Goal: Task Accomplishment & Management: Manage account settings

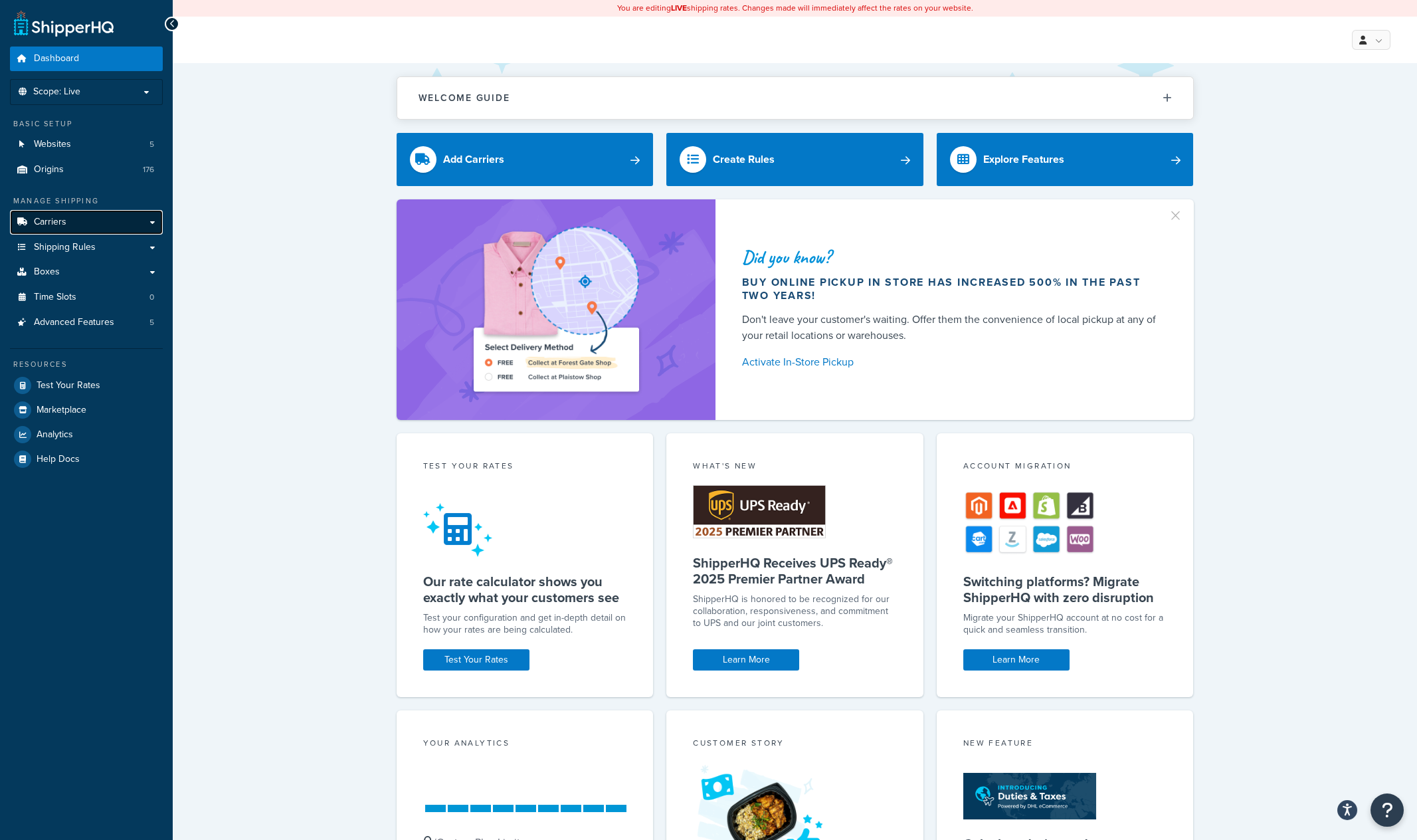
click at [66, 218] on span "Carriers" at bounding box center [50, 222] width 32 height 11
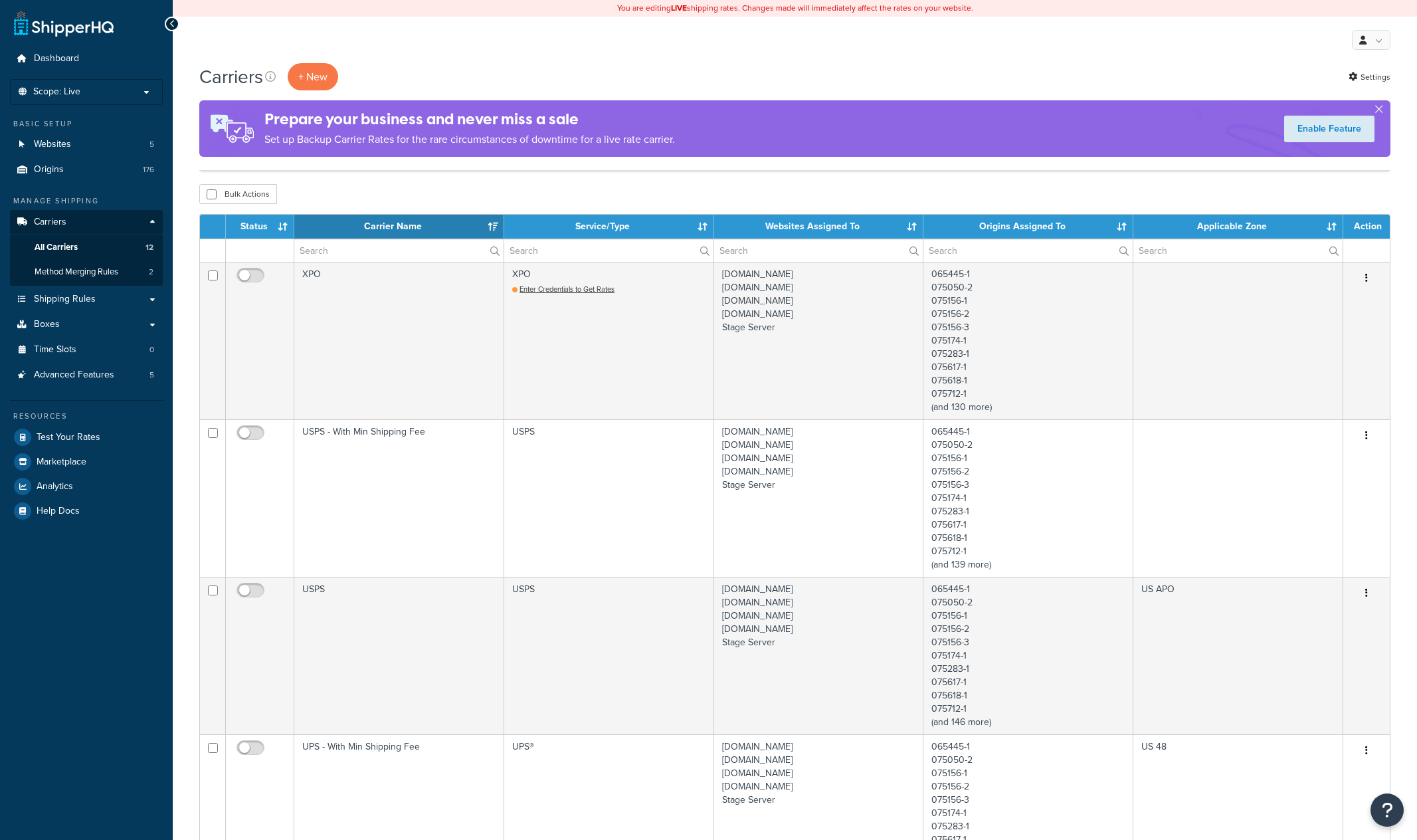
select select "15"
click at [142, 96] on p "Scope: Live" at bounding box center [87, 92] width 141 height 11
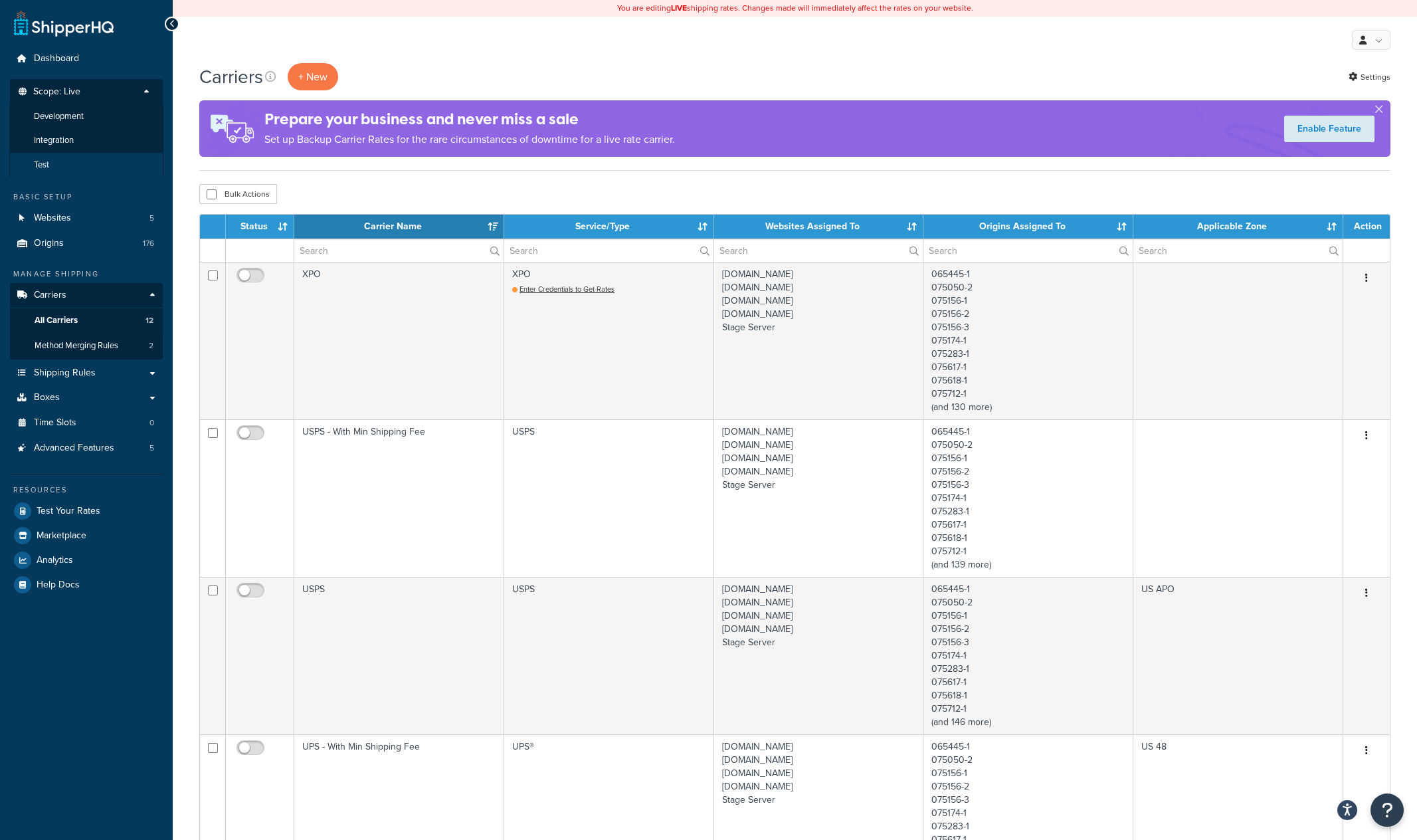
click at [45, 169] on span "Test" at bounding box center [42, 165] width 16 height 11
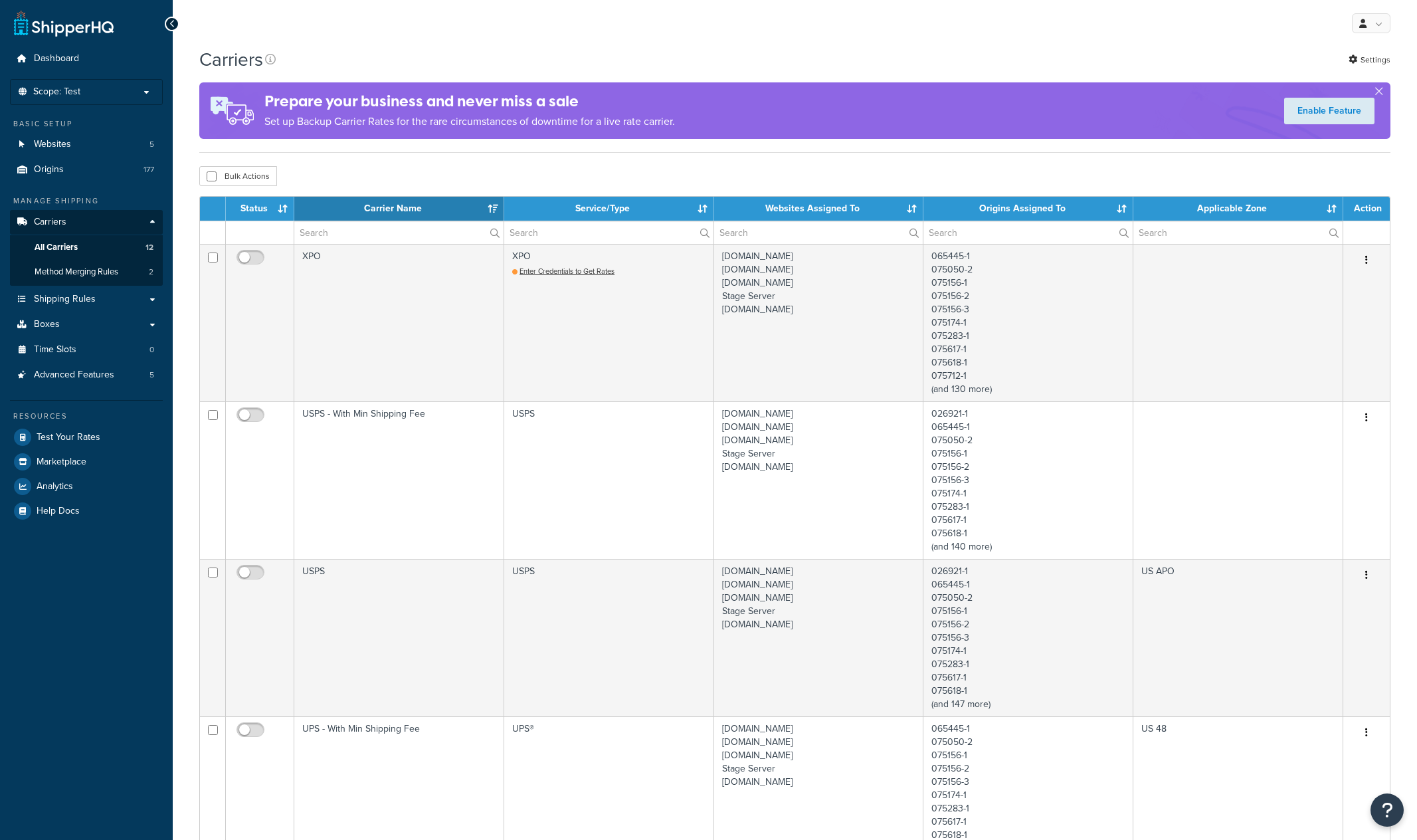
select select "15"
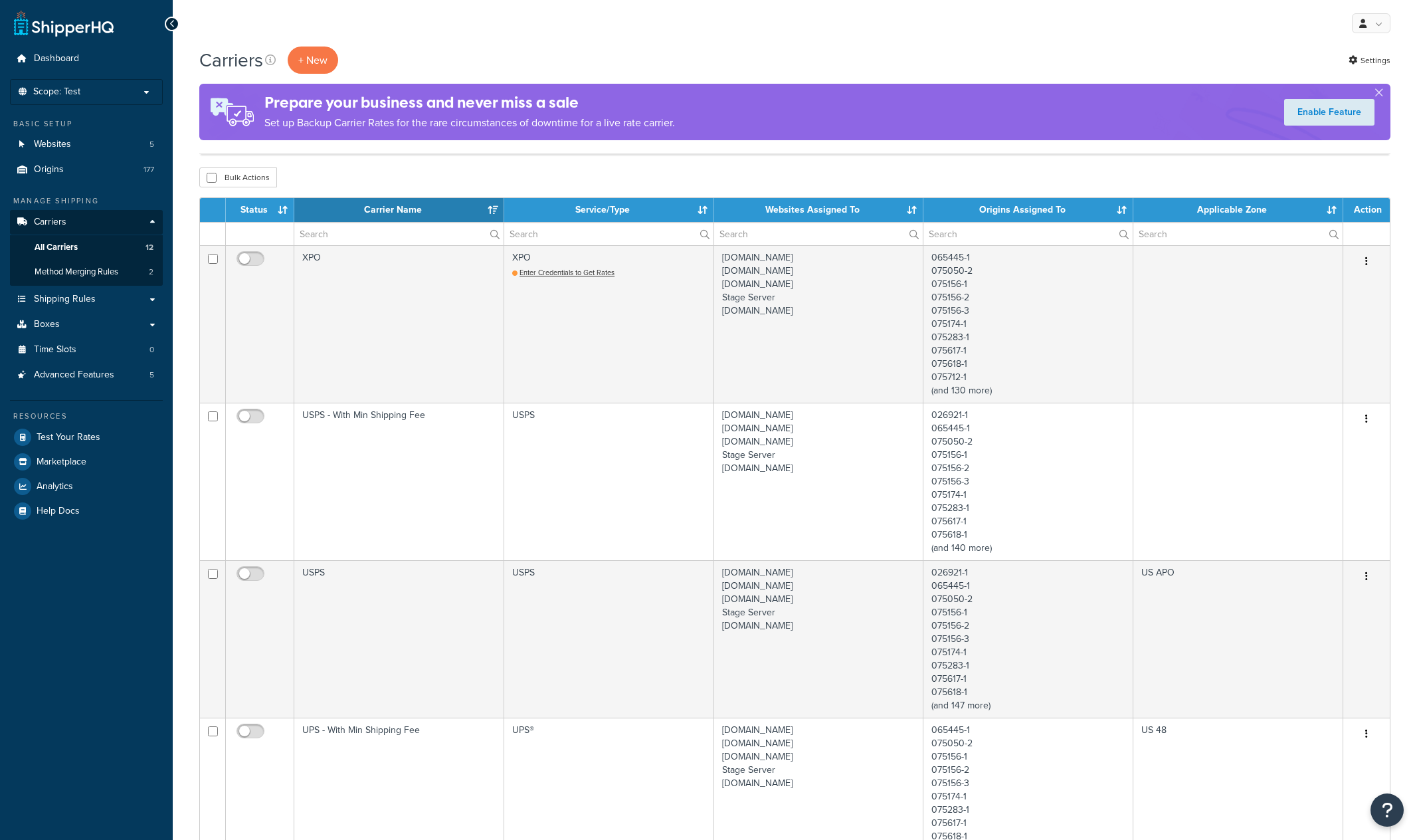
select select "15"
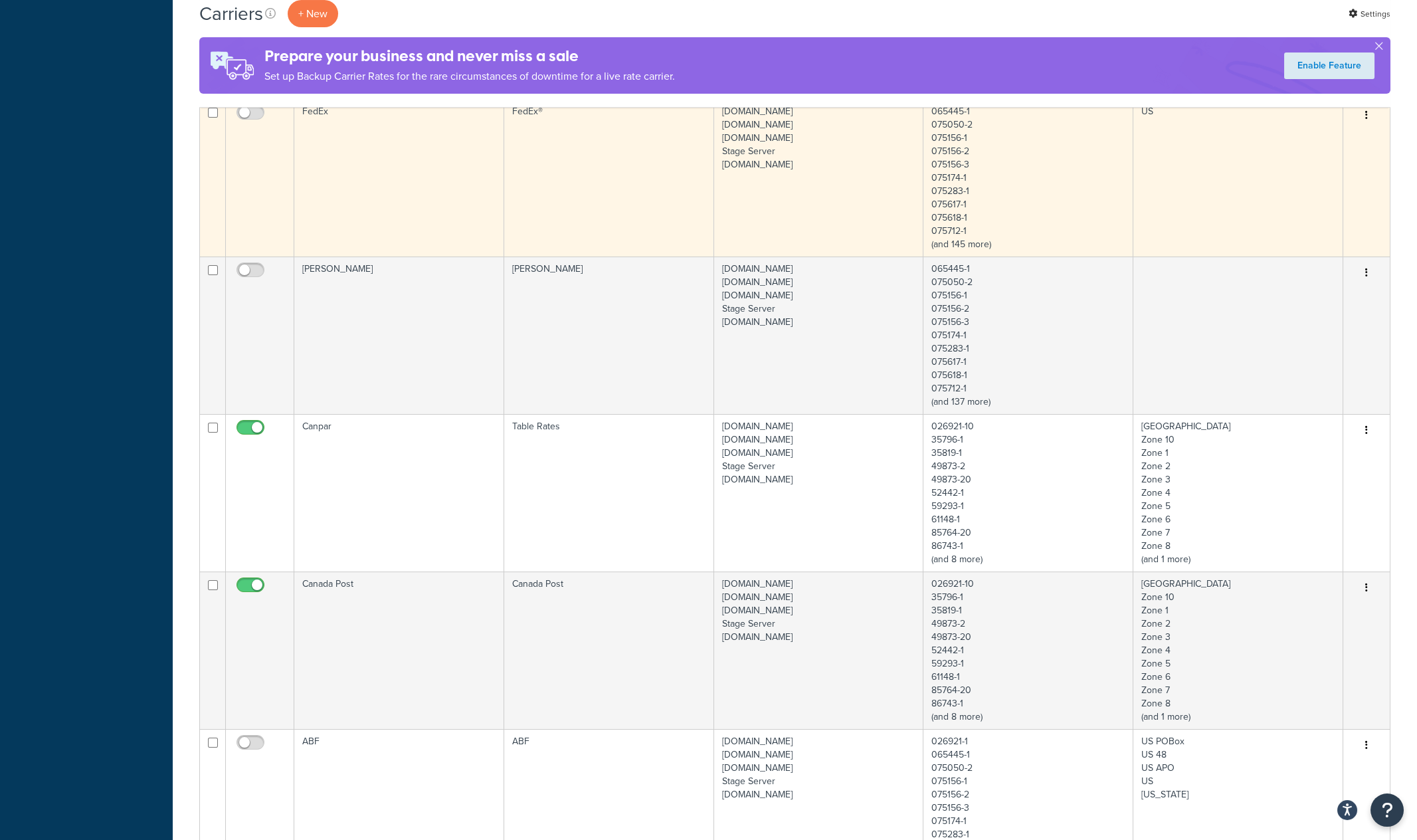
scroll to position [1456, 0]
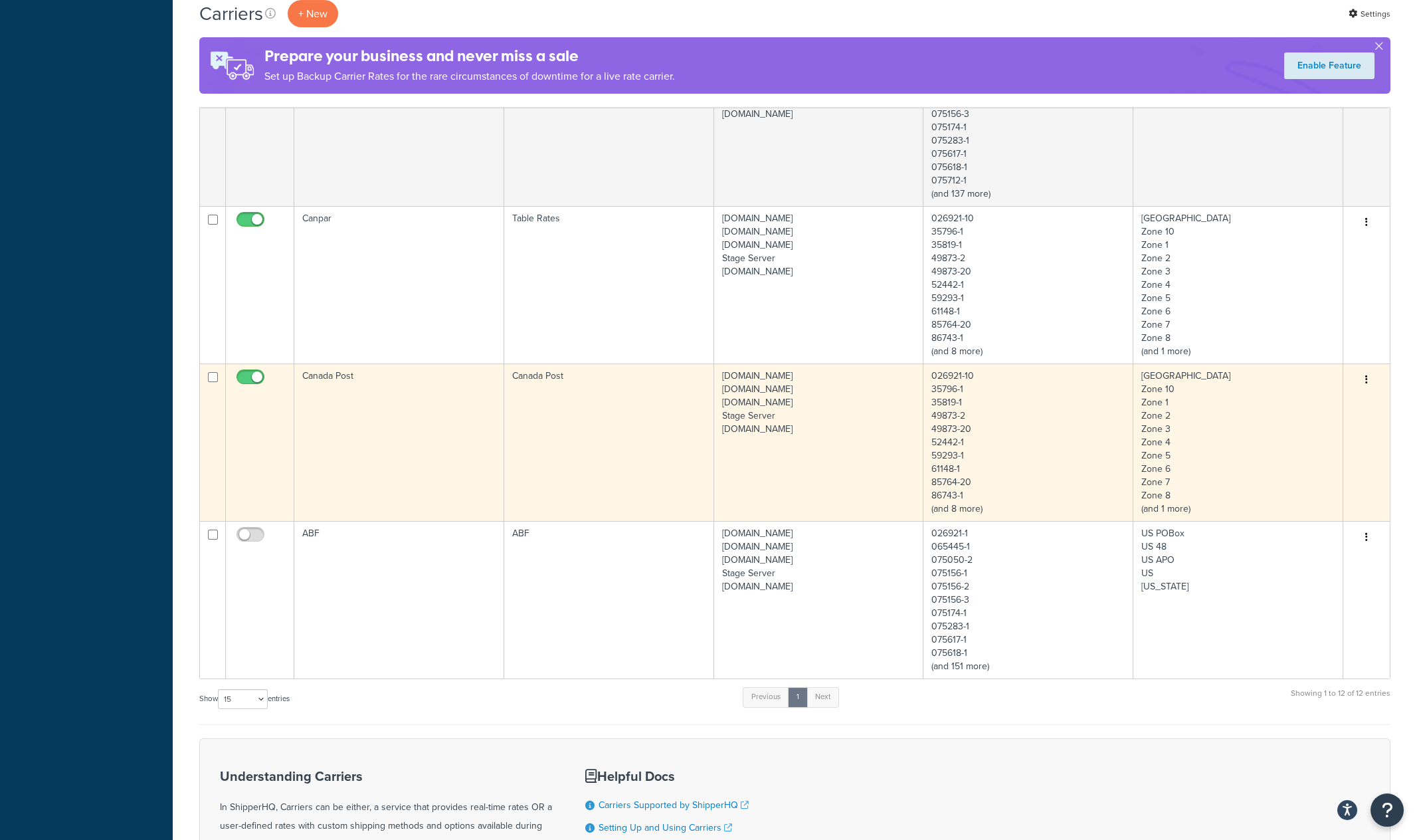
click at [635, 449] on td "Canada Post" at bounding box center [609, 442] width 210 height 157
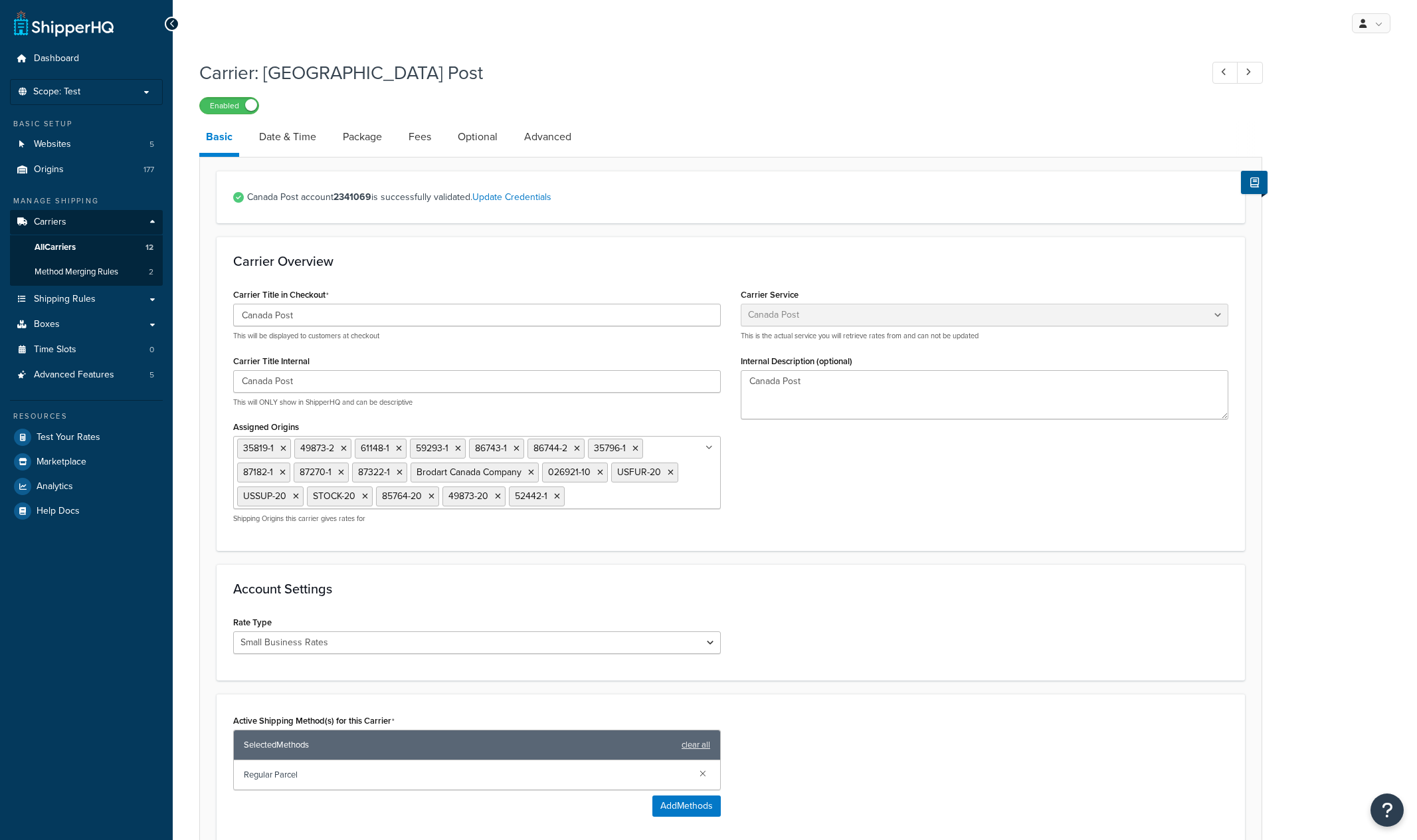
select select "canadaPost"
click at [518, 197] on link "Update Credentials" at bounding box center [512, 197] width 79 height 14
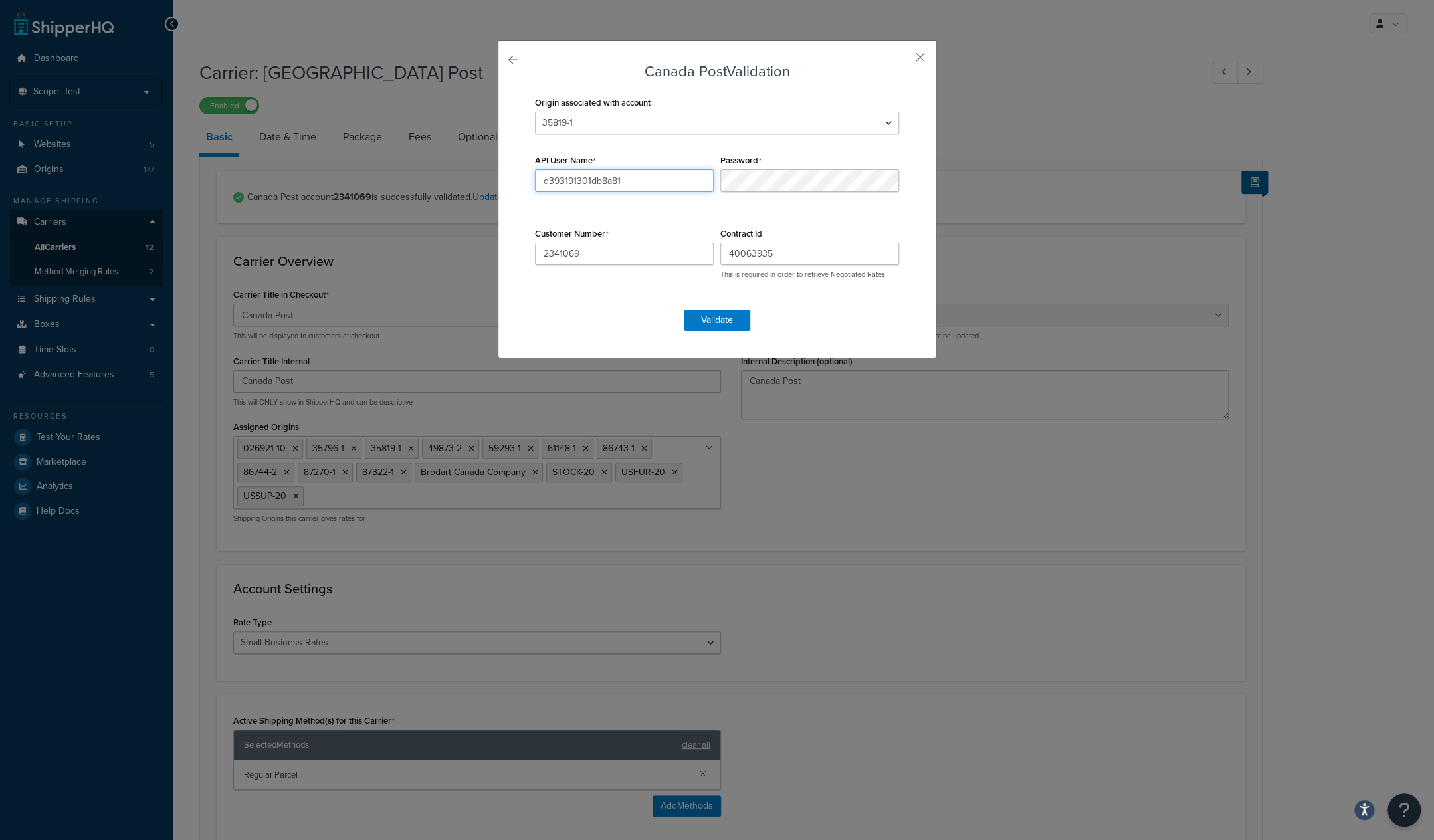
drag, startPoint x: 640, startPoint y: 180, endPoint x: 386, endPoint y: 180, distance: 254.0
click at [535, 180] on input "d393191301db8a81" at bounding box center [624, 181] width 178 height 23
click at [851, 334] on div "Canada Post Validation Origin associated with account 026921-1 026921-10 065445…" at bounding box center [717, 199] width 439 height 318
click at [902, 61] on button "button" at bounding box center [900, 62] width 4 height 4
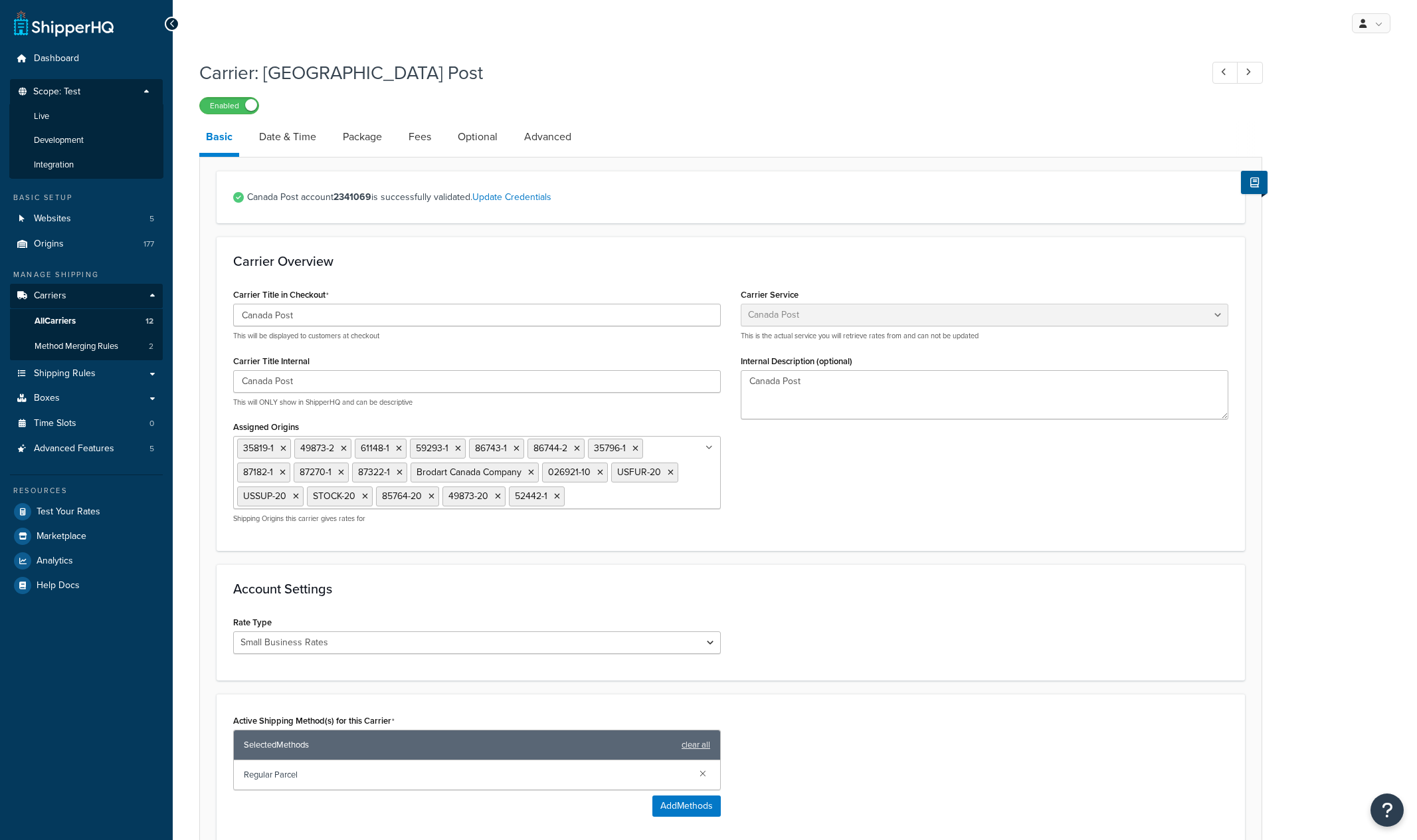
select select "canadaPost"
click at [87, 111] on li "Live" at bounding box center [86, 116] width 154 height 25
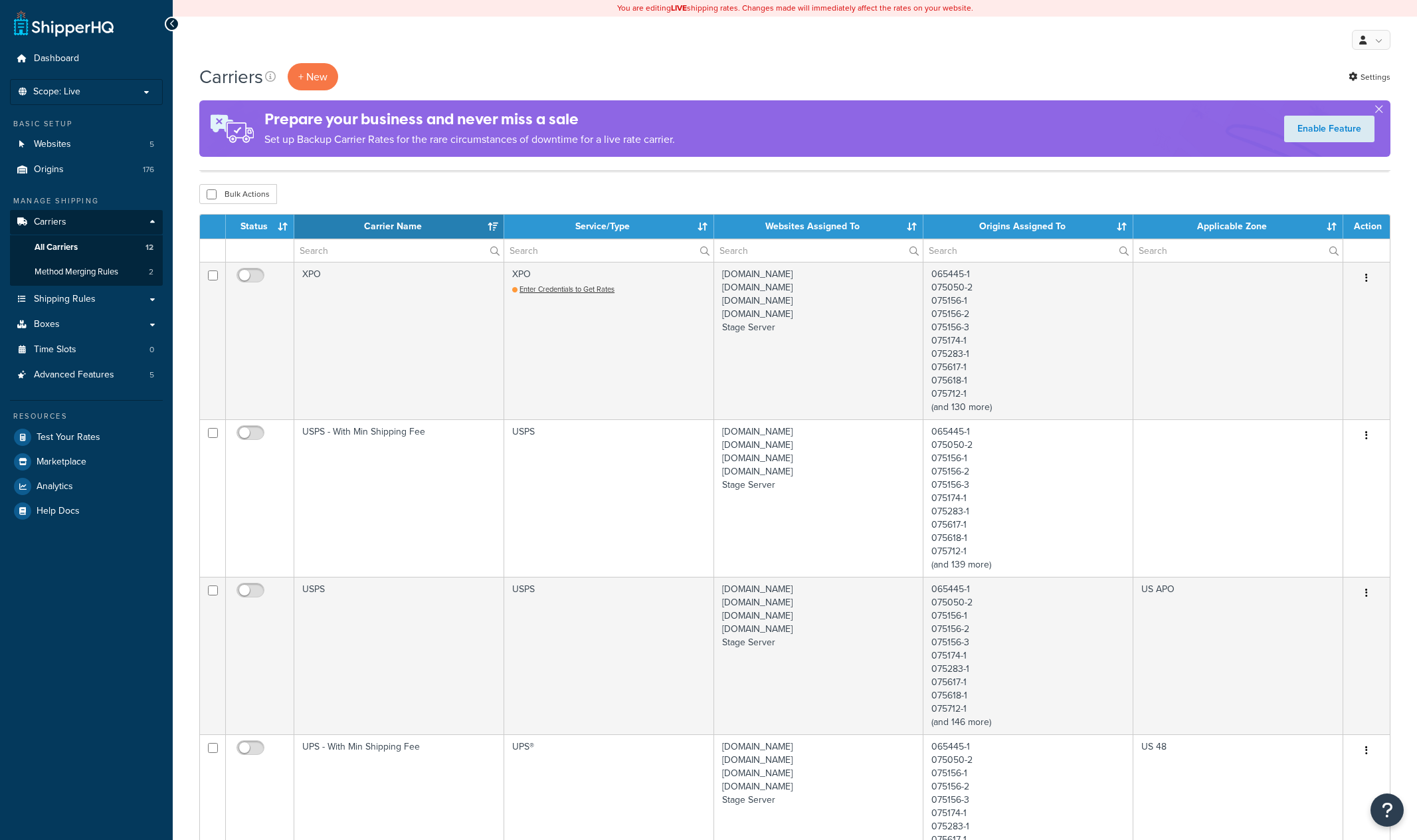
select select "15"
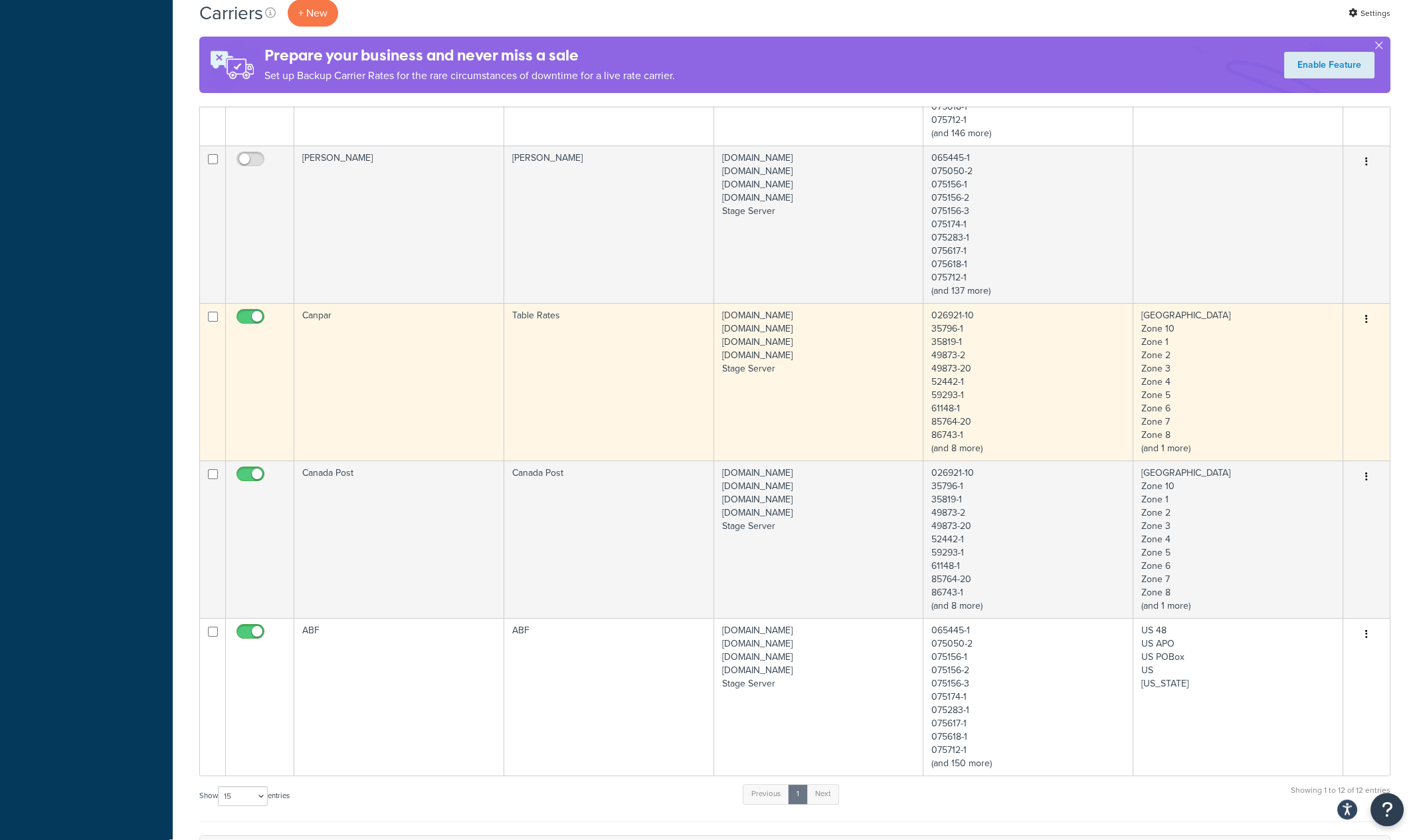
scroll to position [1387, 0]
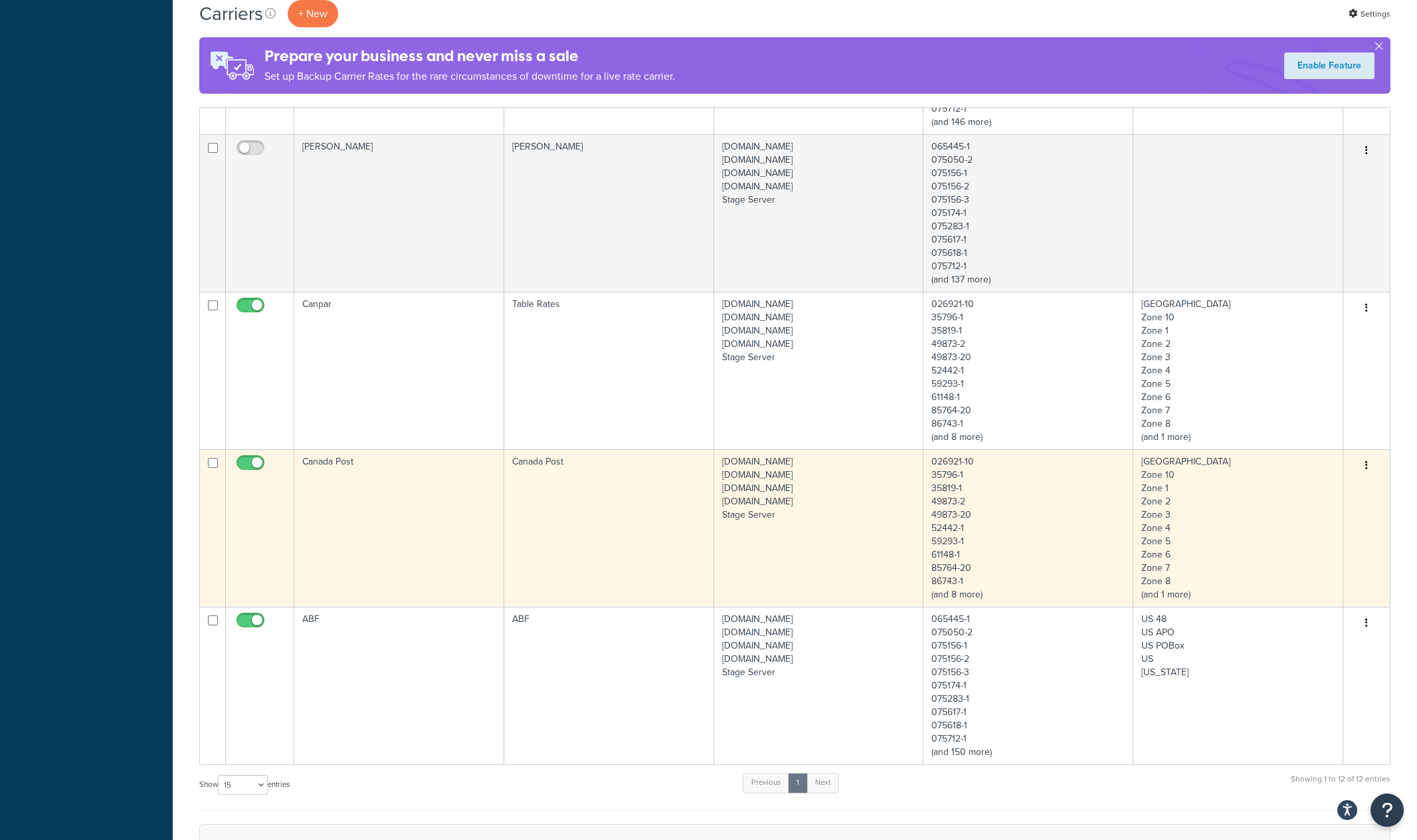
click at [430, 497] on td "Canada Post" at bounding box center [399, 528] width 210 height 157
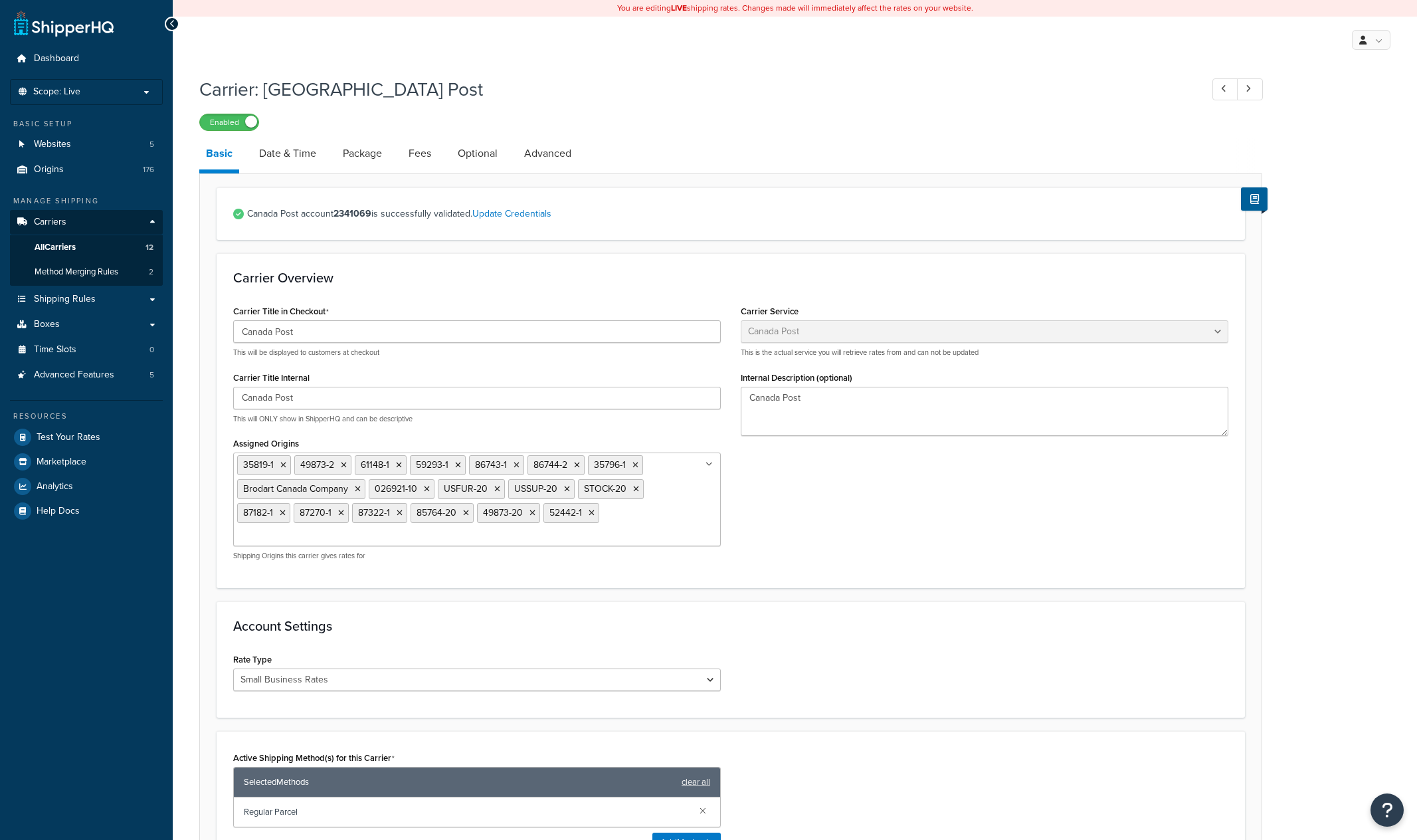
select select "canadaPost"
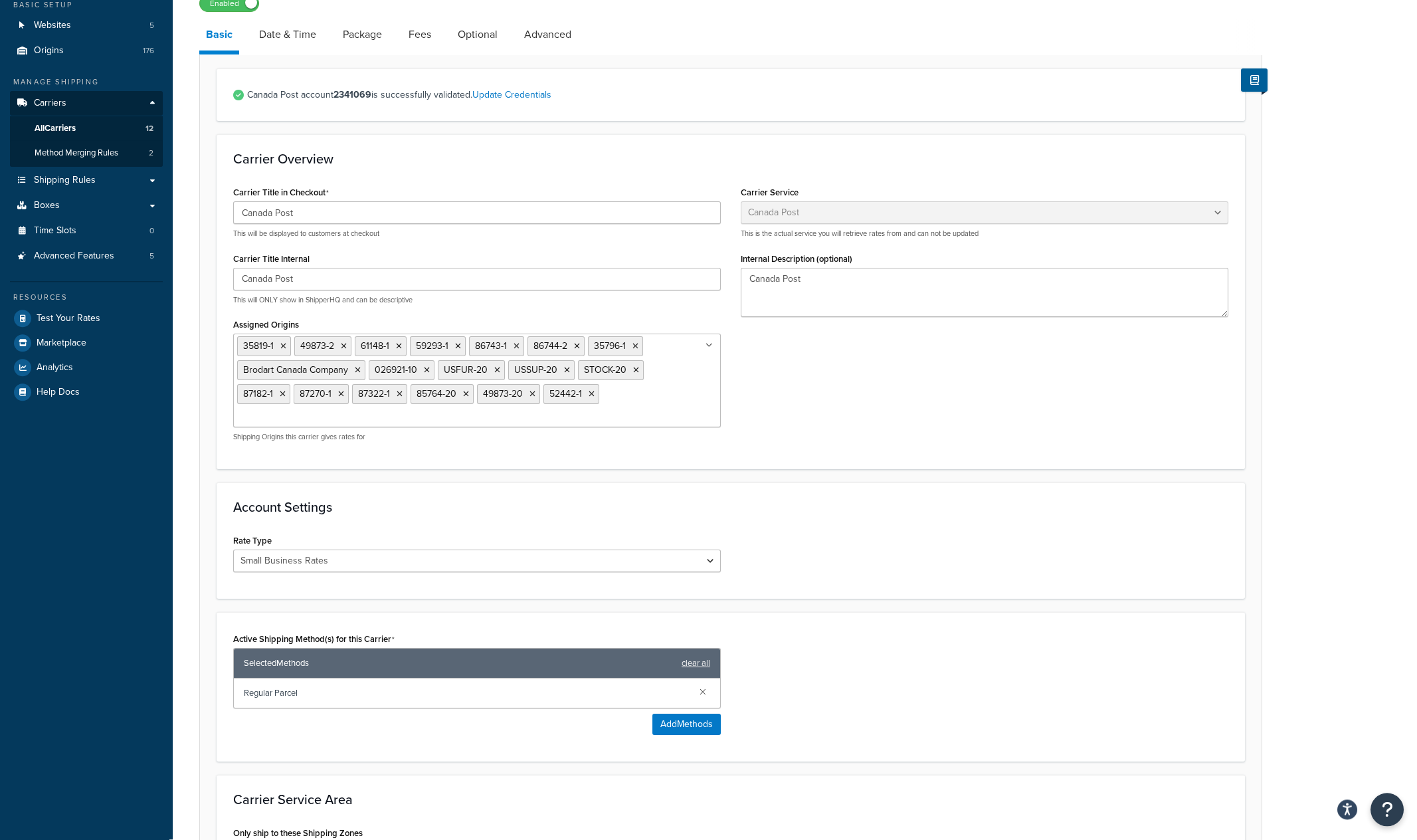
scroll to position [4, 0]
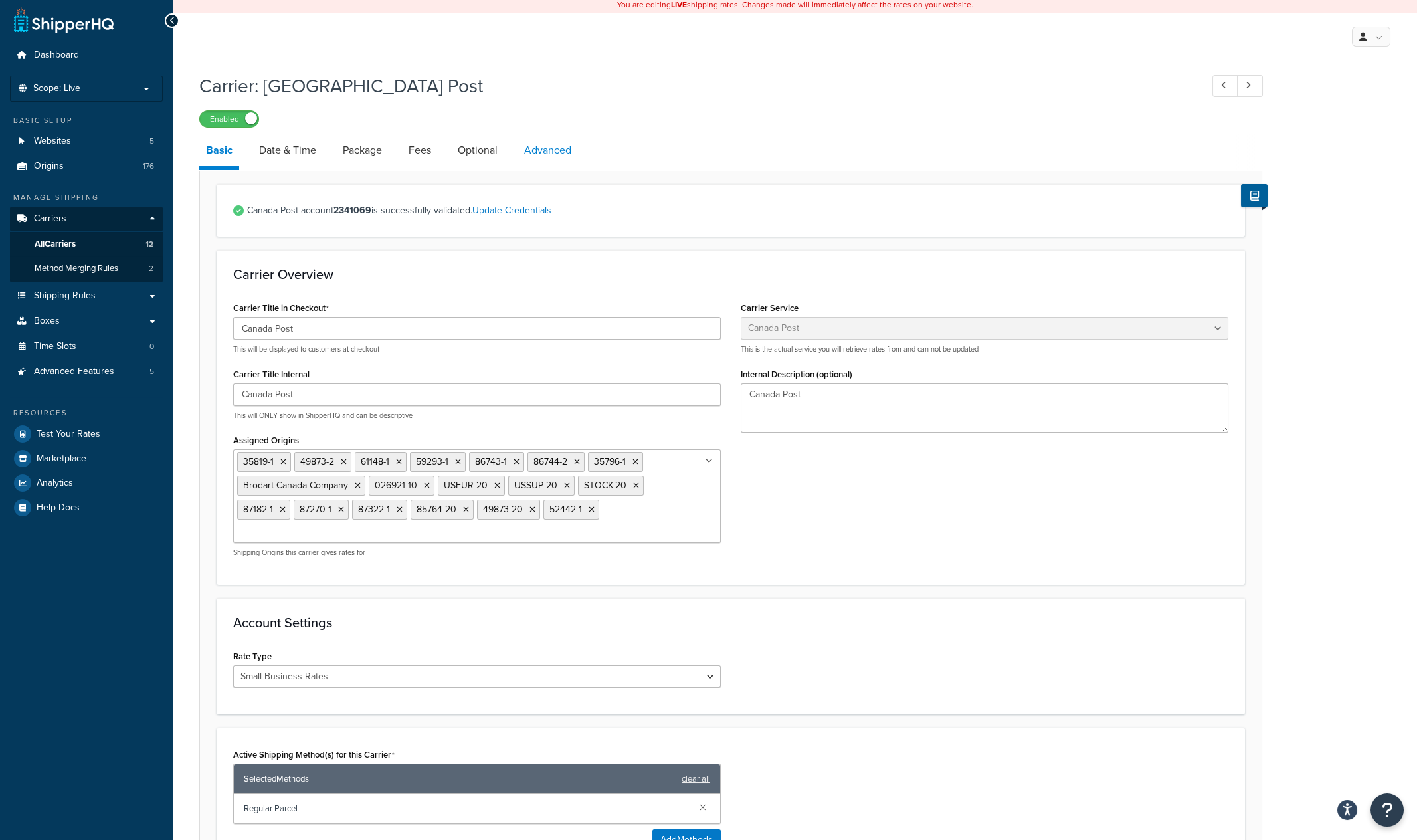
click at [561, 147] on link "Advanced" at bounding box center [548, 150] width 61 height 32
select select "false"
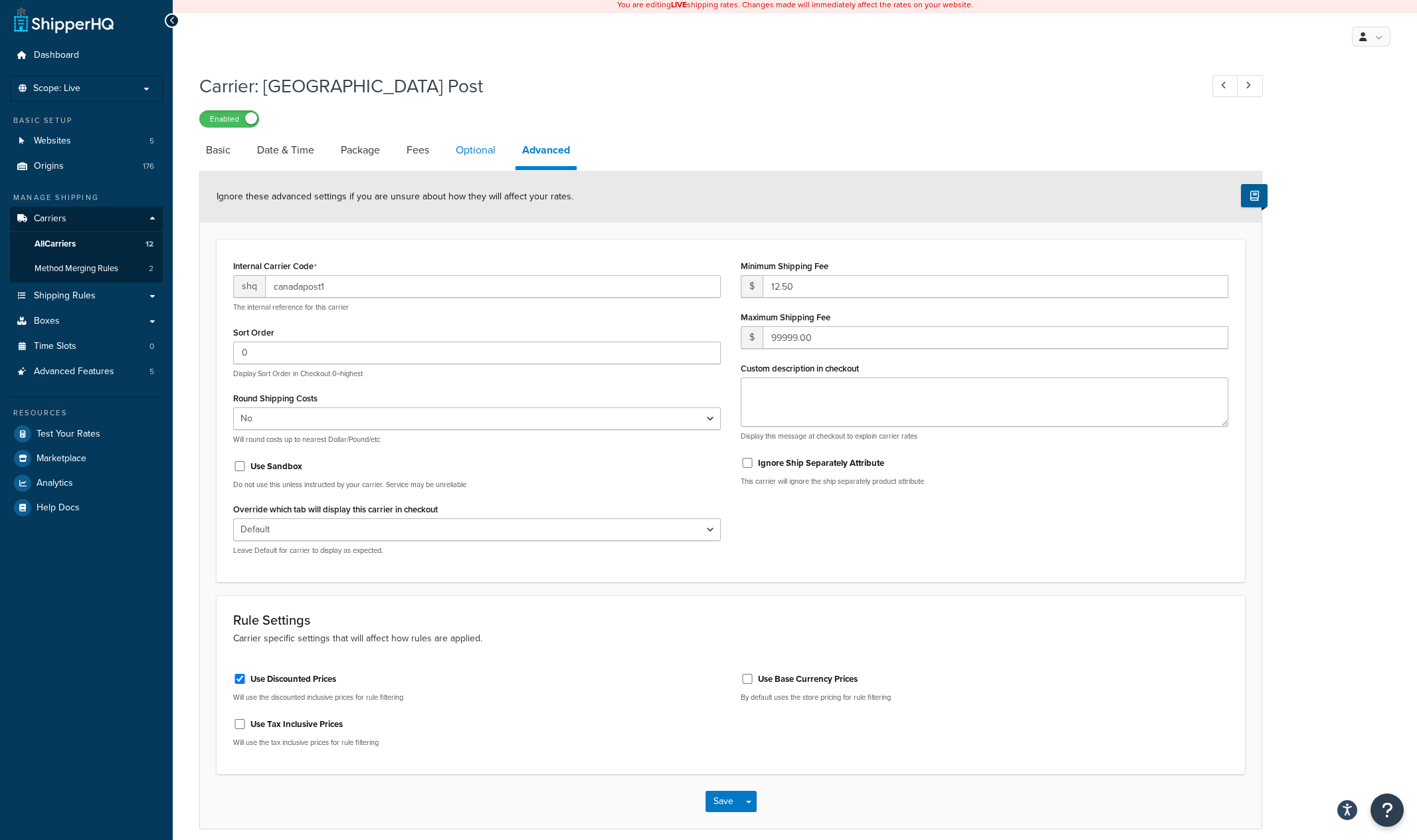
click at [475, 154] on link "Optional" at bounding box center [475, 150] width 53 height 32
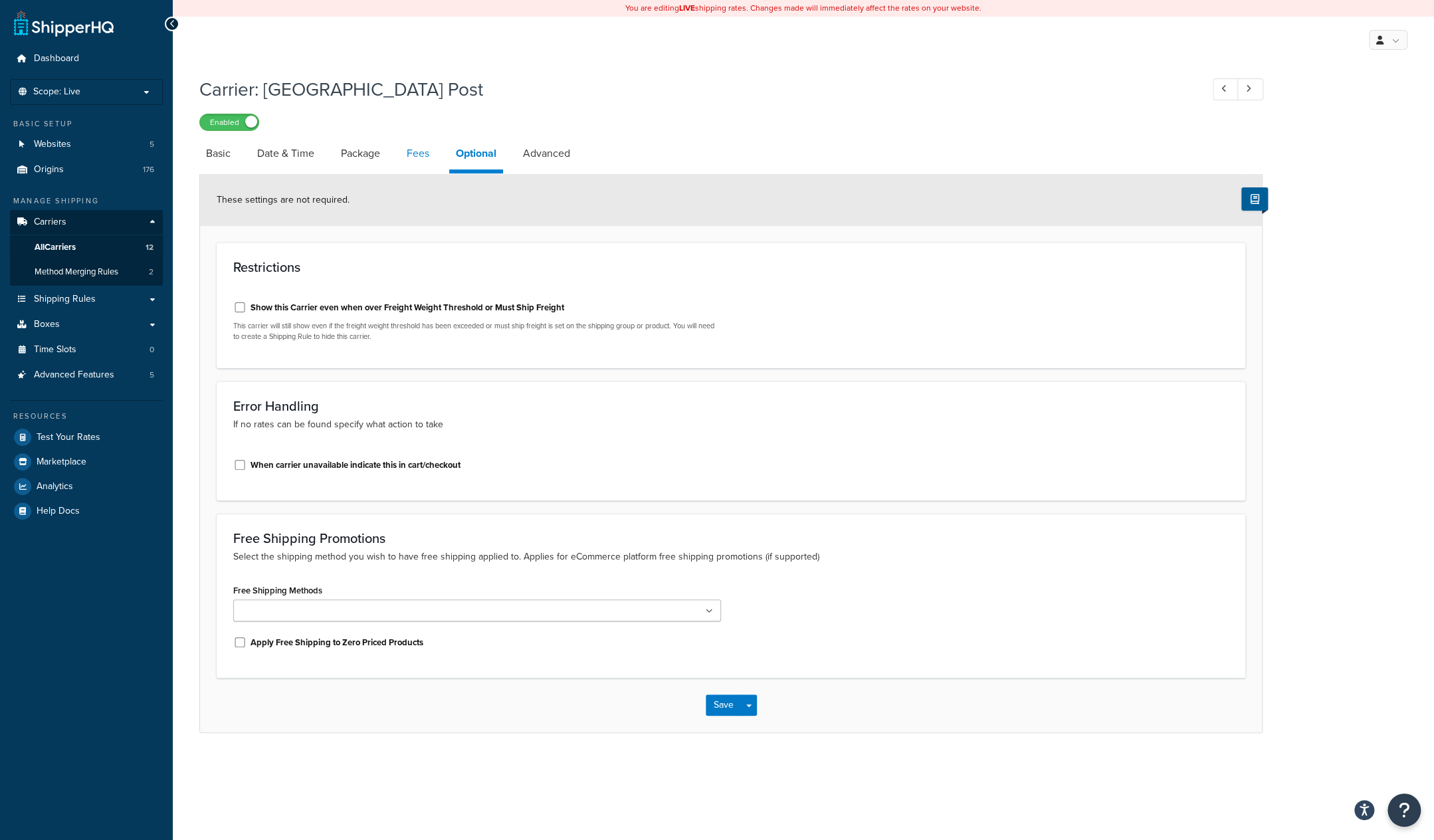
click at [415, 158] on link "Fees" at bounding box center [418, 153] width 36 height 32
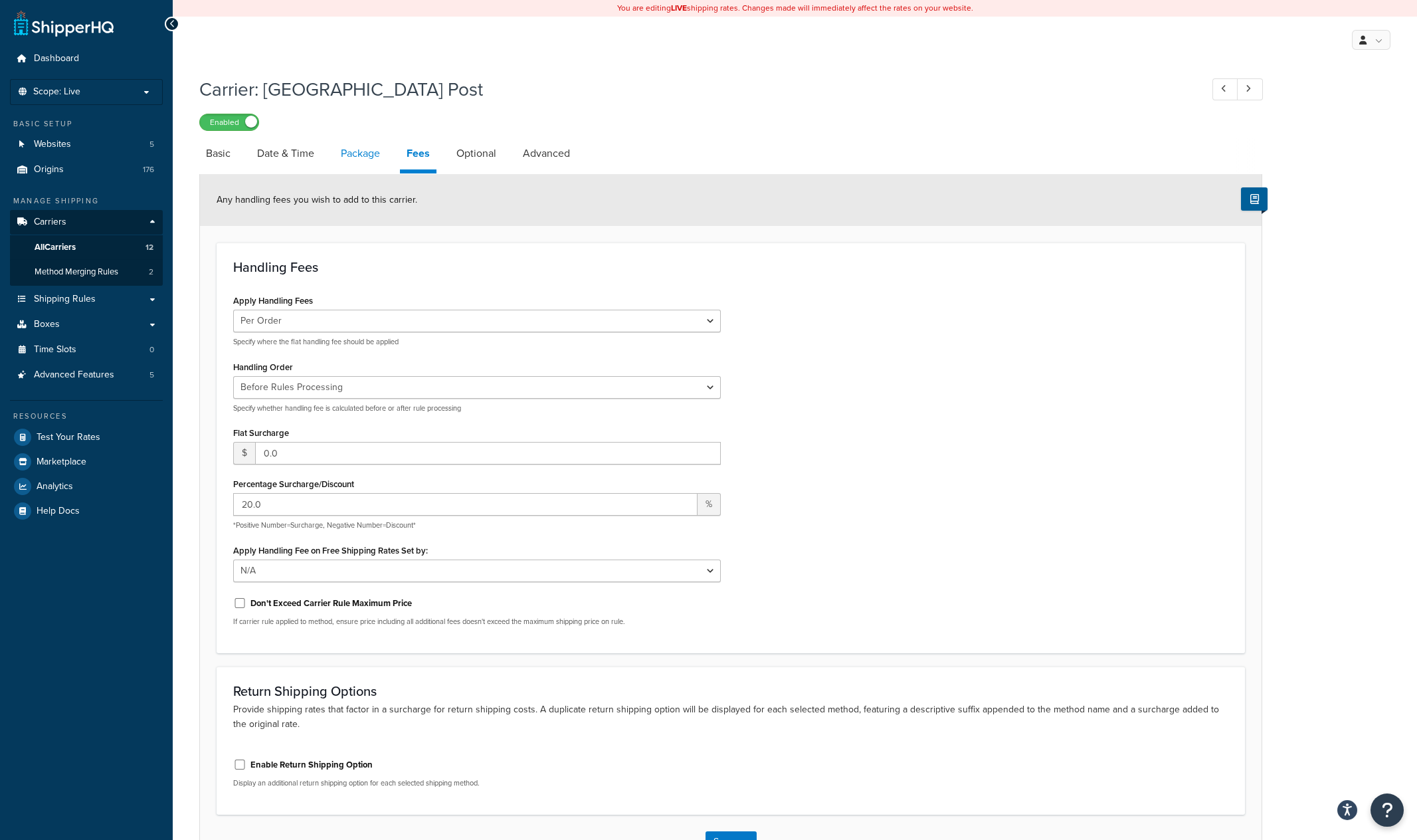
click at [360, 157] on link "Package" at bounding box center [360, 153] width 52 height 32
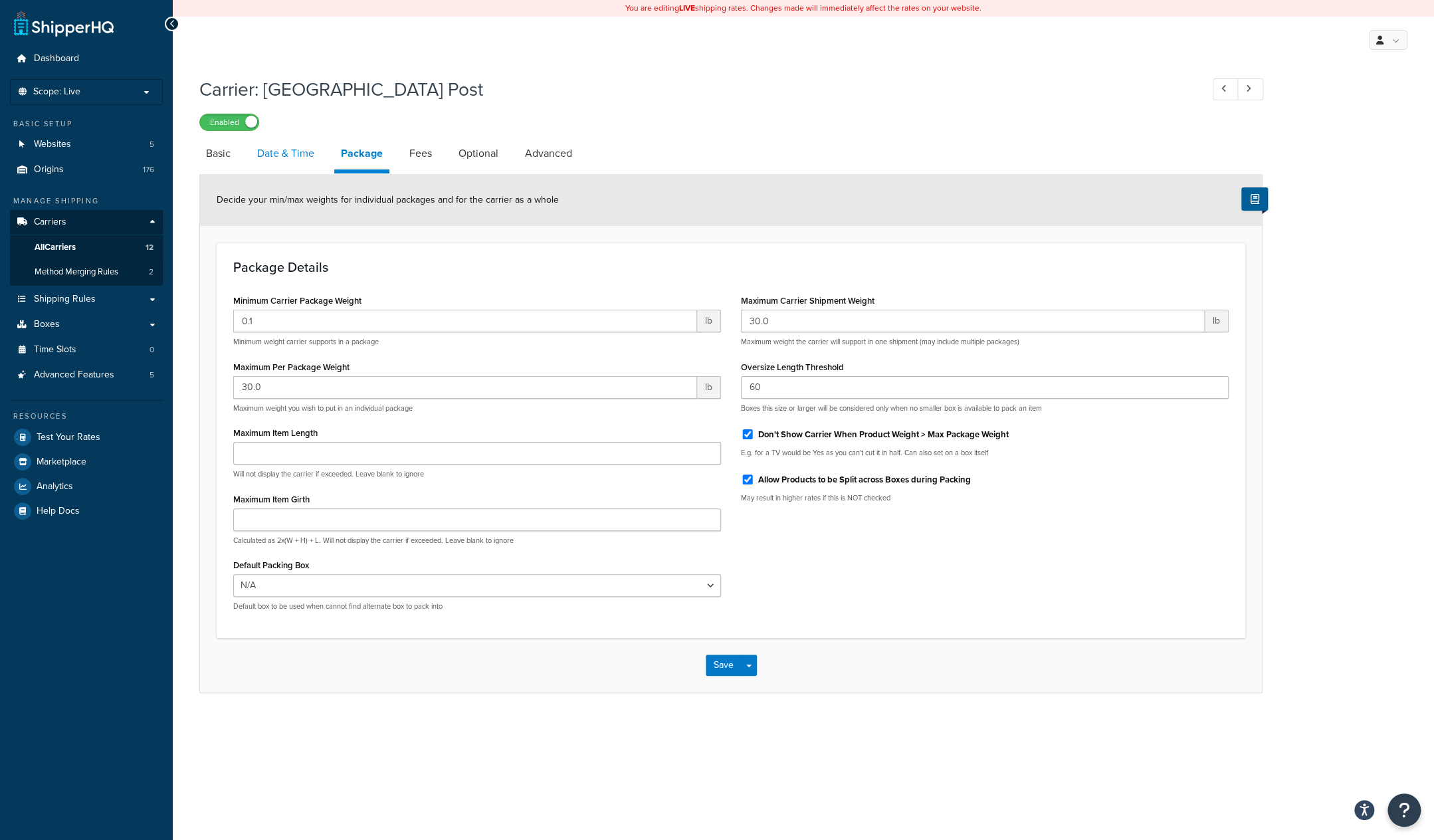
click at [283, 157] on link "Date & Time" at bounding box center [286, 153] width 71 height 32
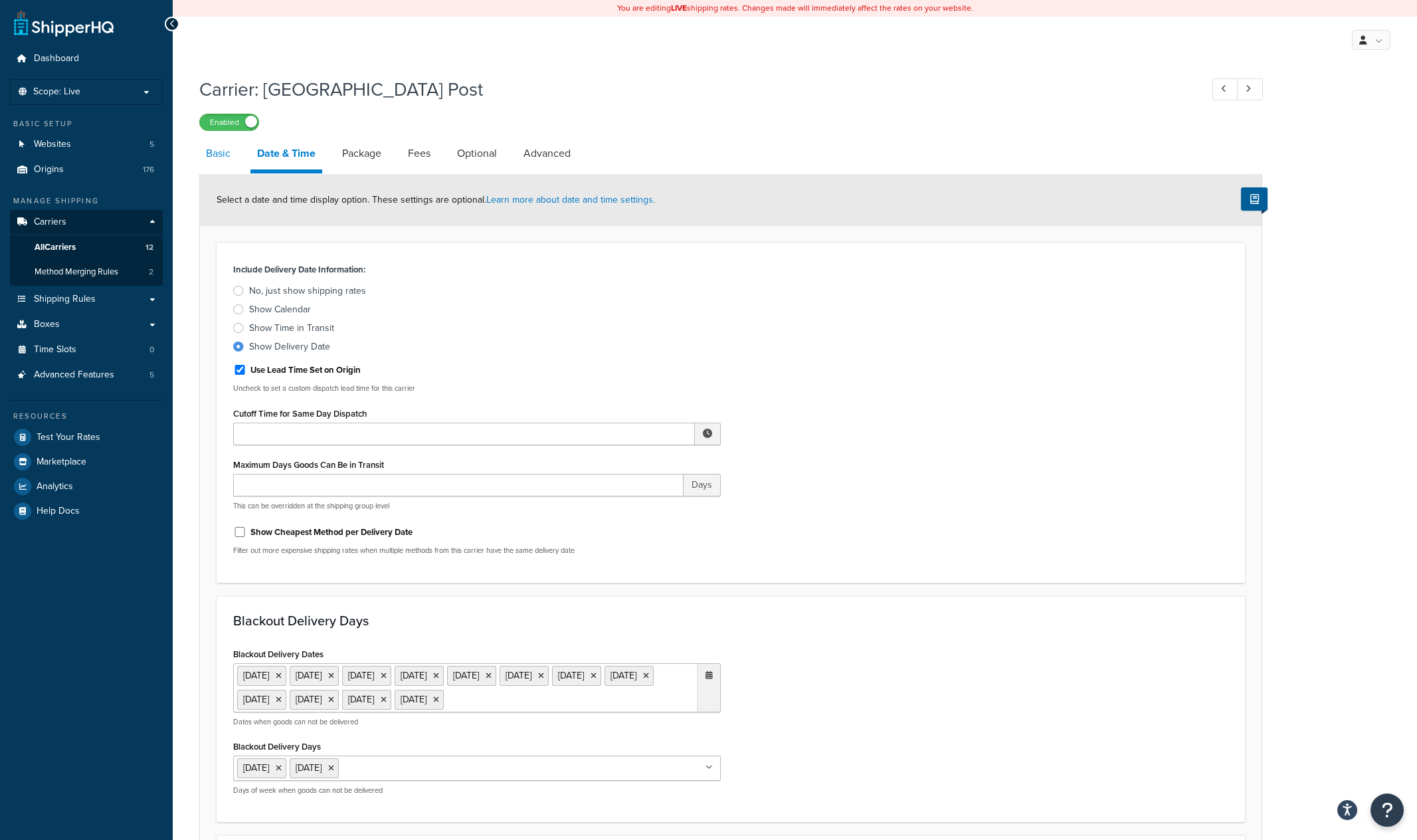
click at [210, 154] on link "Basic" at bounding box center [219, 153] width 38 height 32
select select "canadaPost"
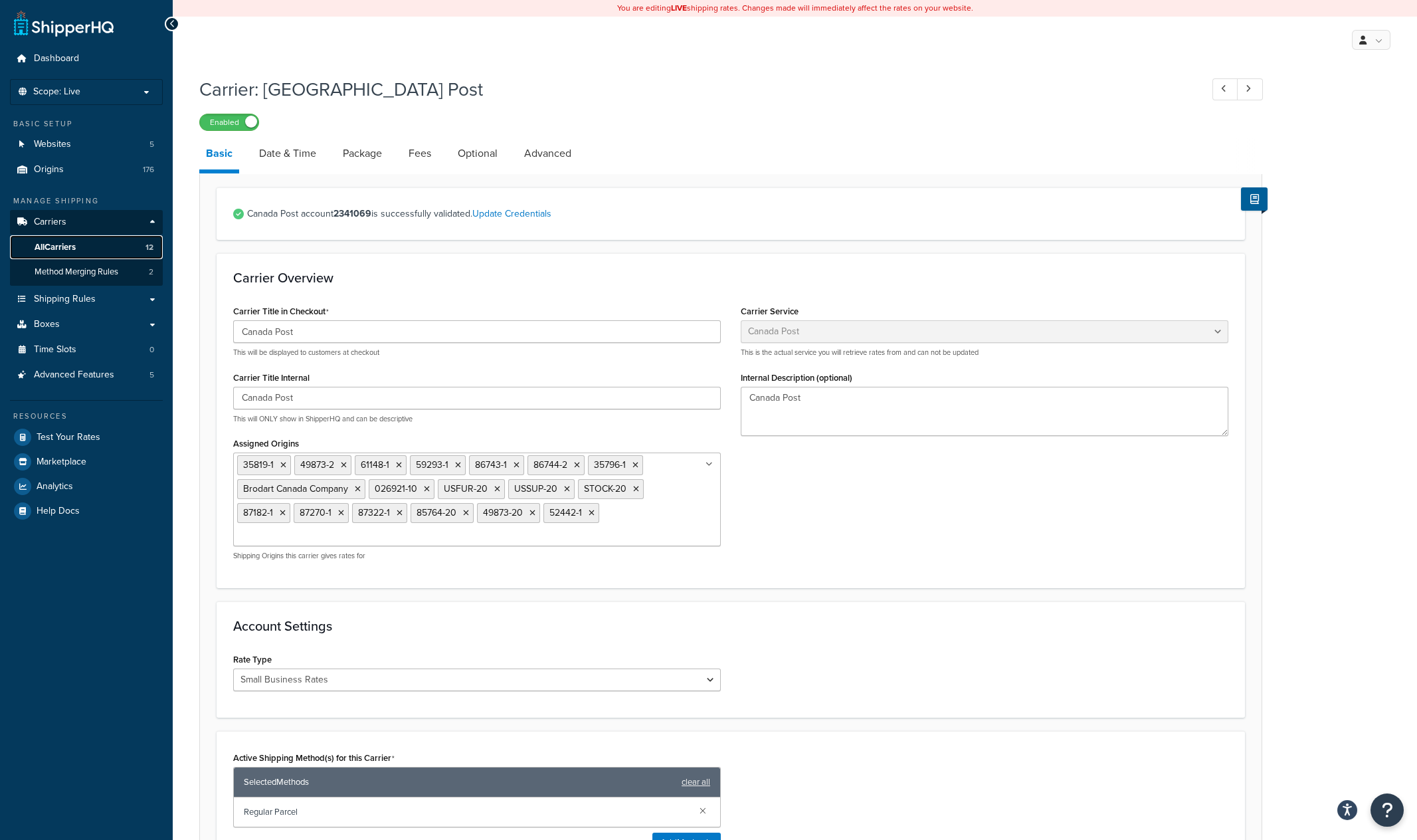
click at [45, 244] on span "All Carriers" at bounding box center [55, 248] width 41 height 11
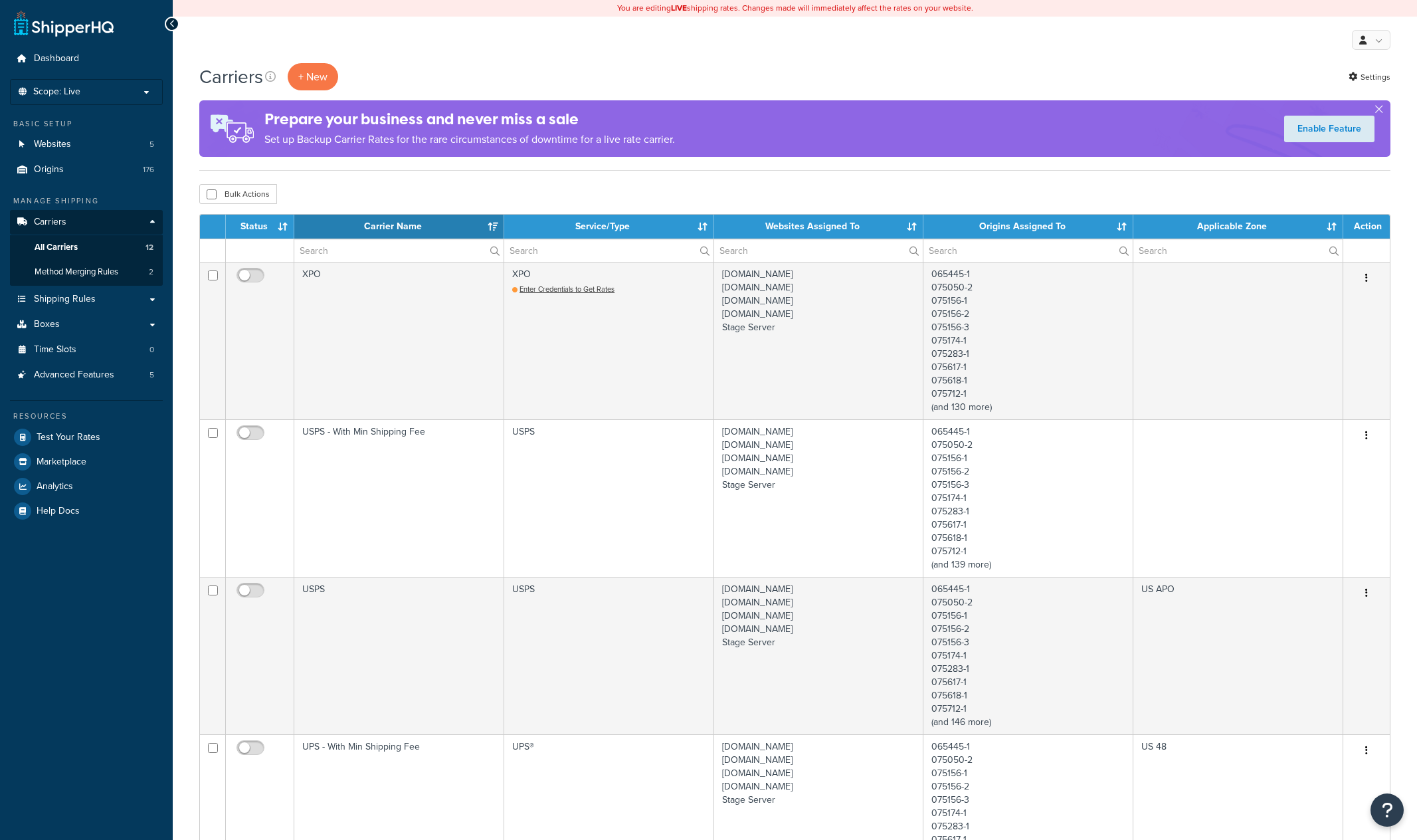
select select "15"
click at [99, 87] on p "Scope: Live" at bounding box center [87, 92] width 141 height 11
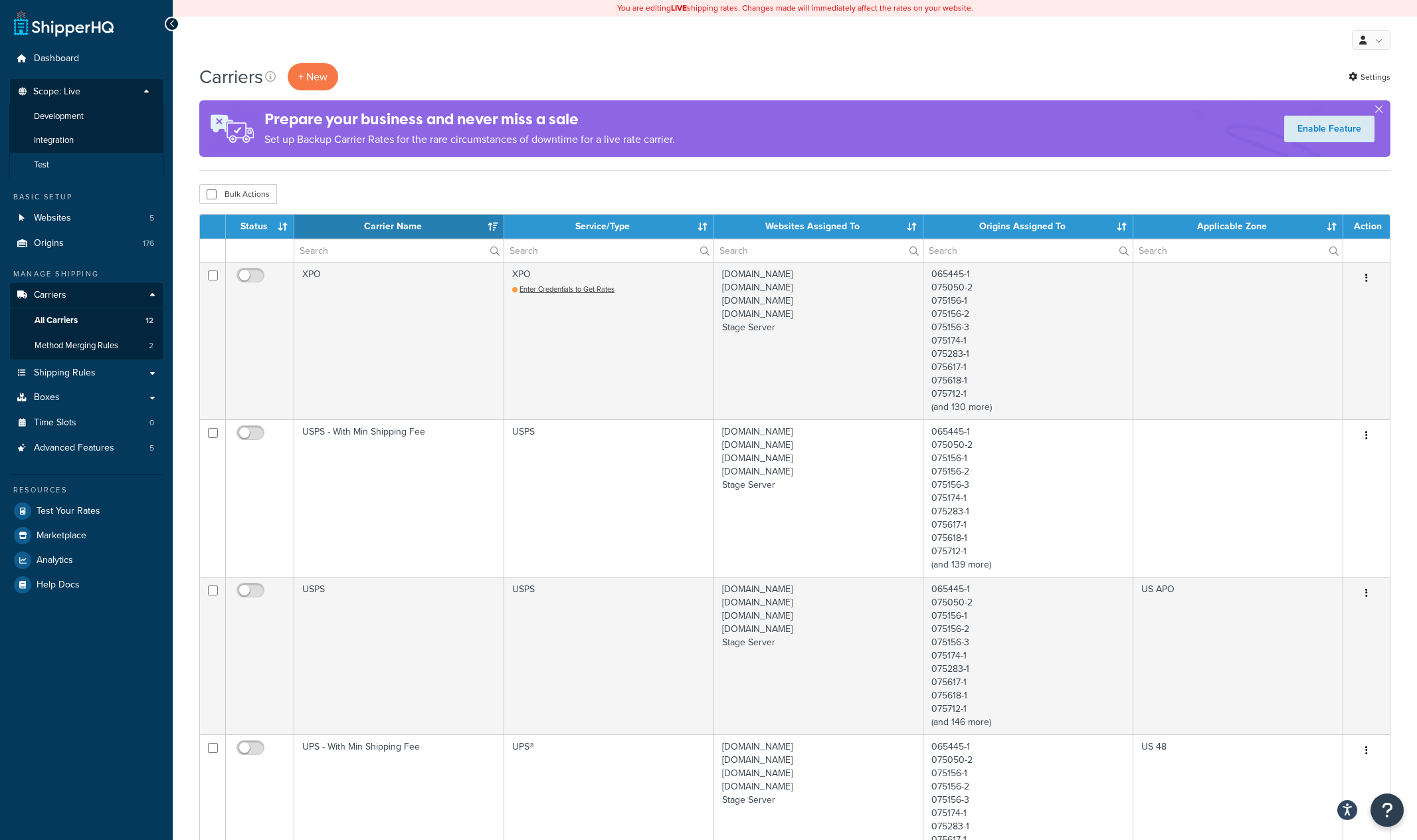
click at [54, 160] on li "Test" at bounding box center [86, 165] width 154 height 25
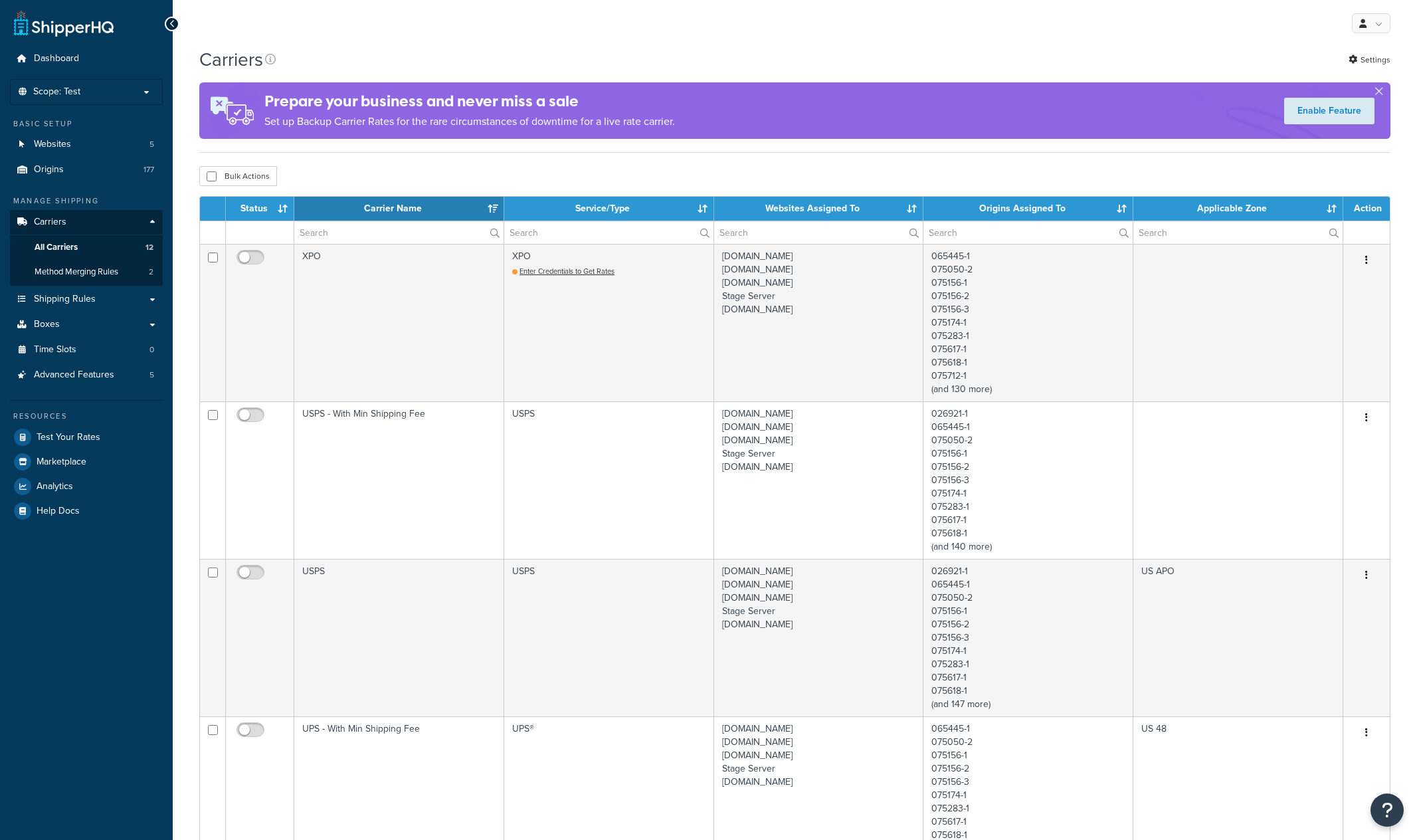
select select "15"
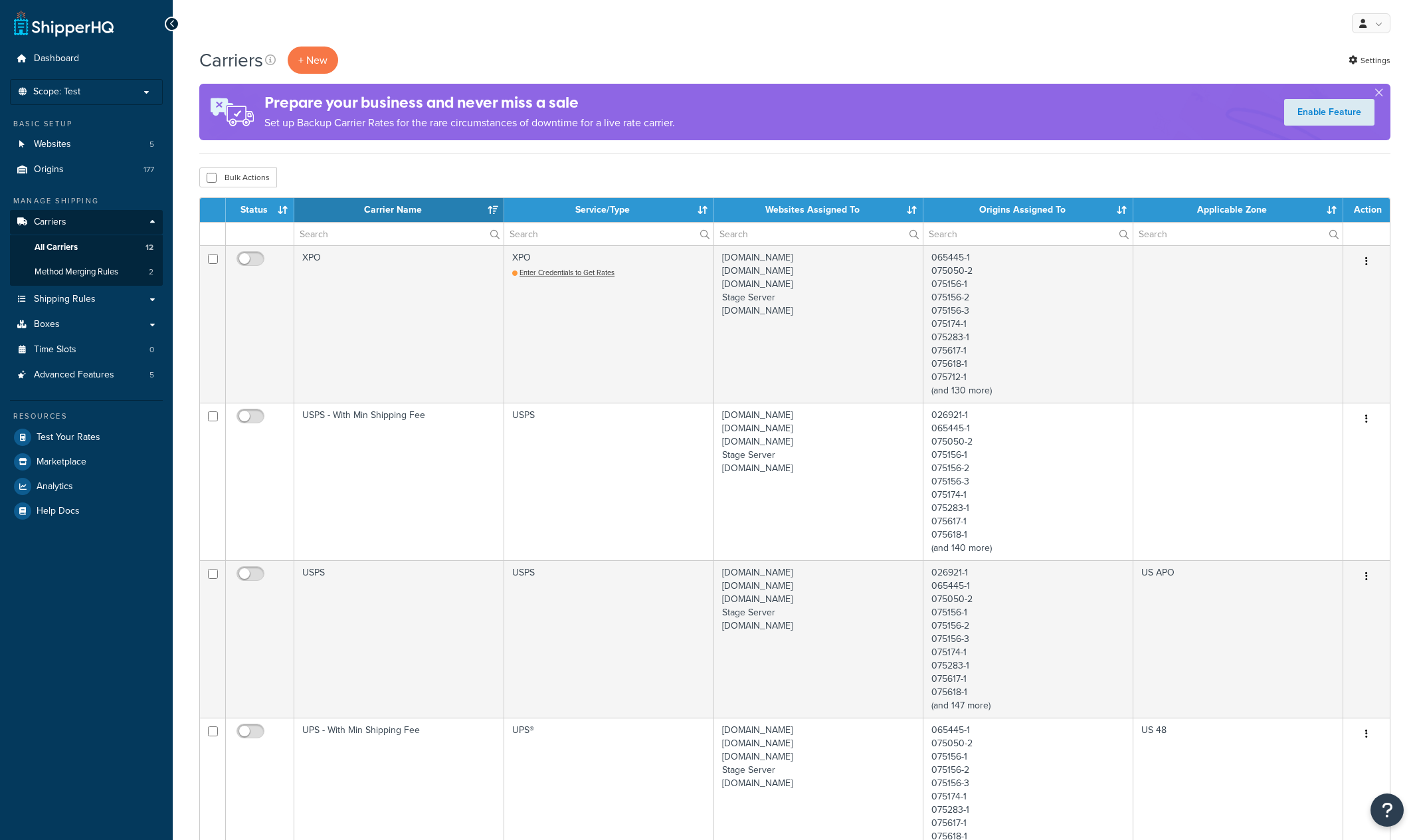
select select "15"
click at [98, 97] on p "Scope: Test" at bounding box center [87, 92] width 141 height 11
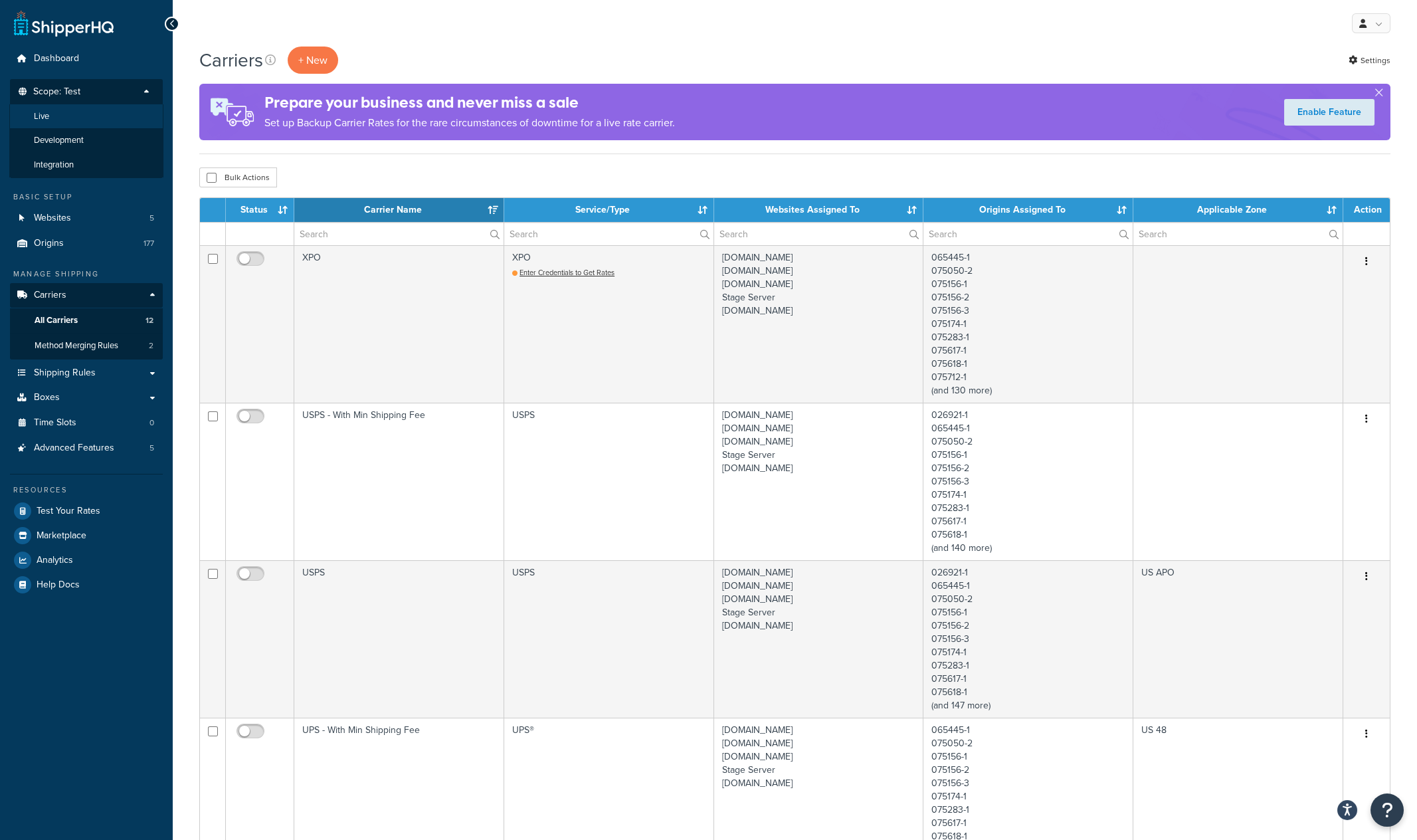
click at [69, 120] on li "Live" at bounding box center [86, 116] width 154 height 25
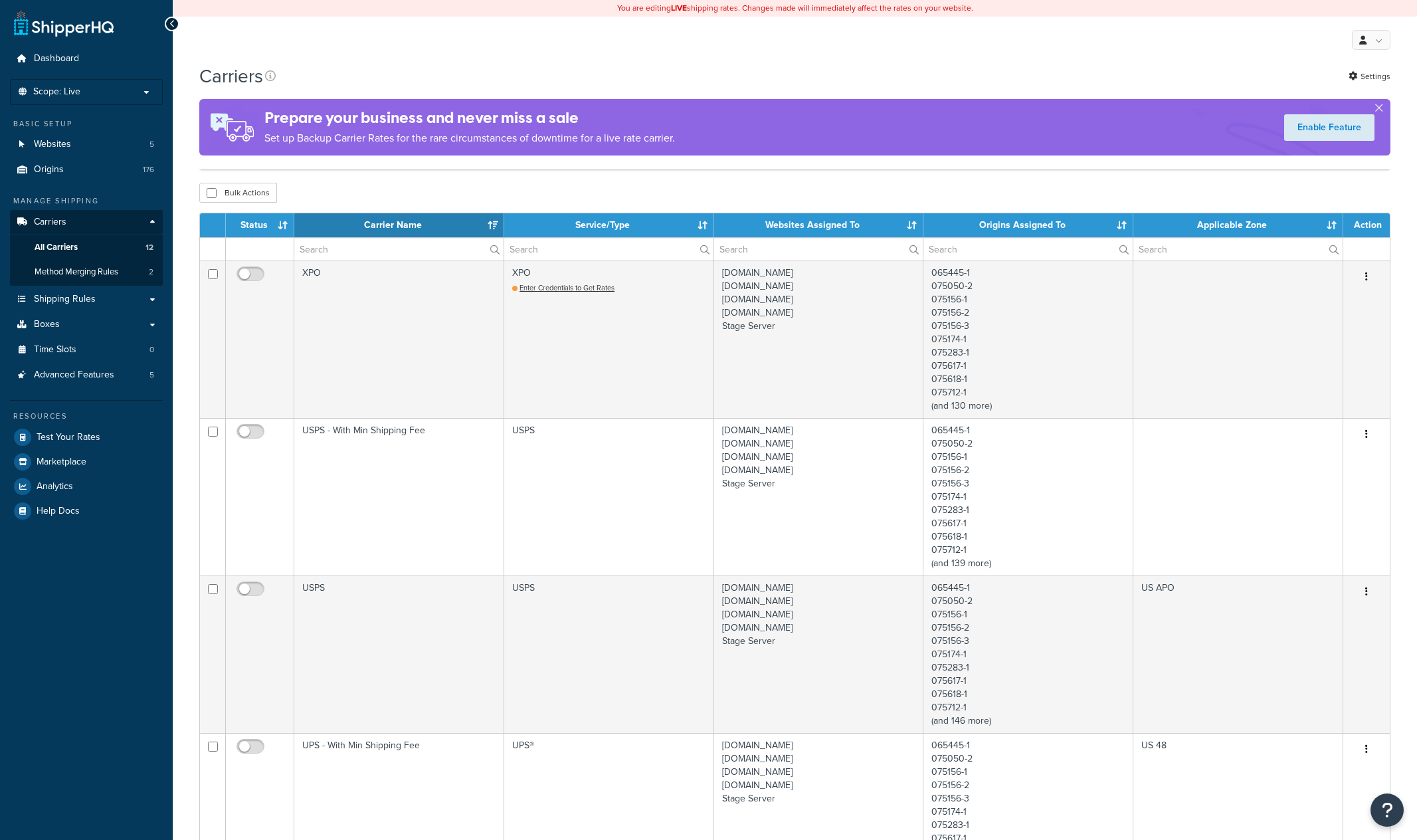
select select "15"
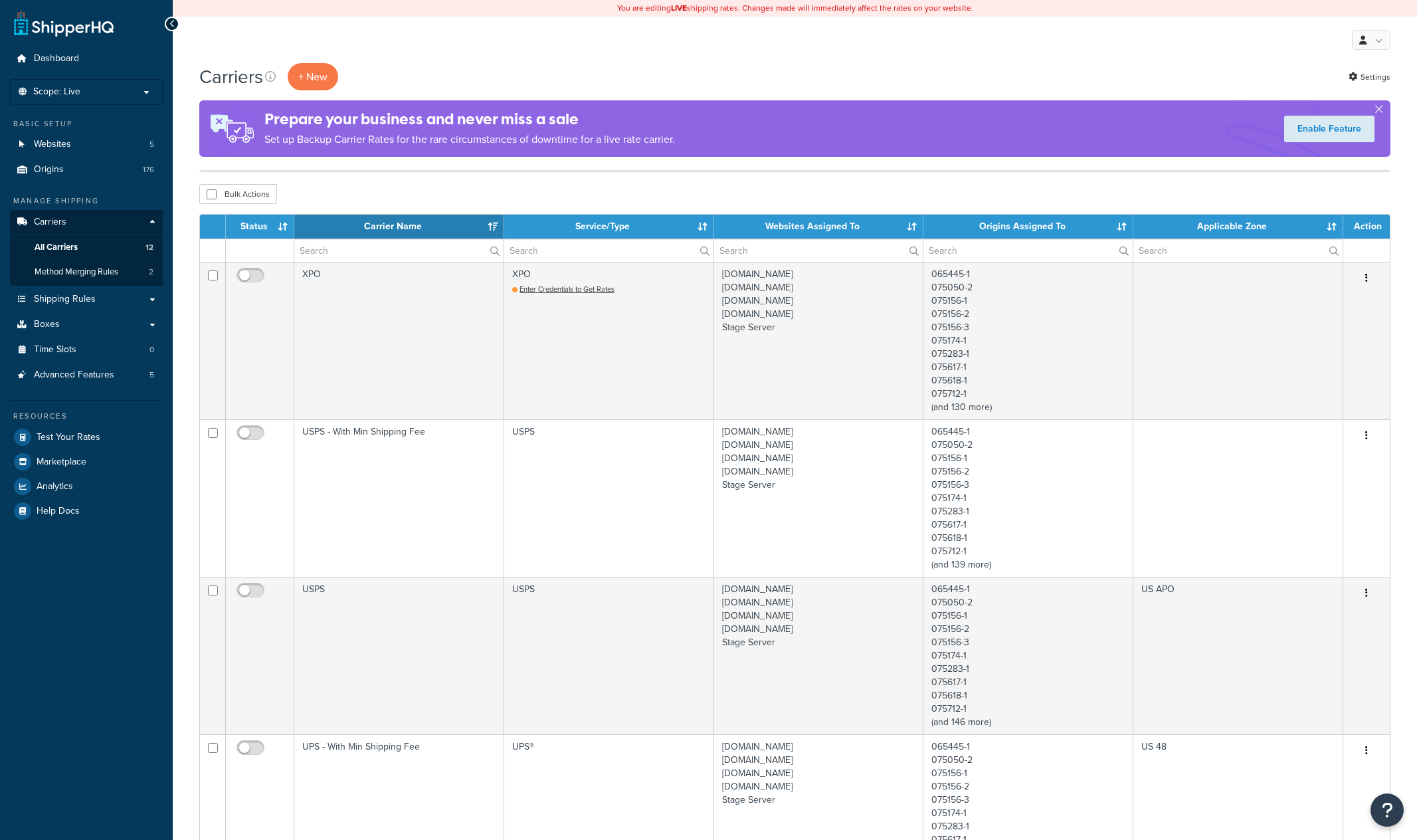
select select "15"
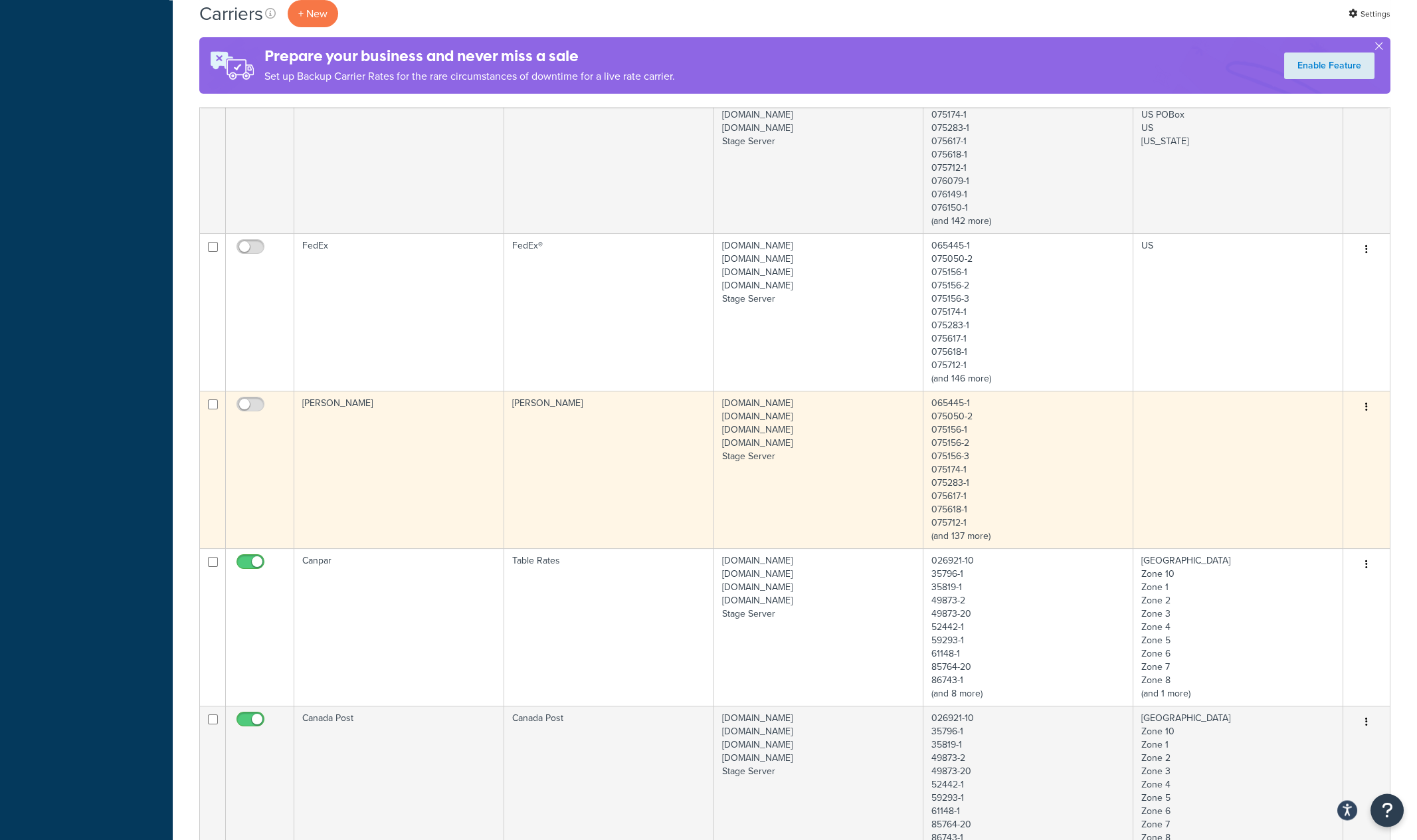
scroll to position [1248, 0]
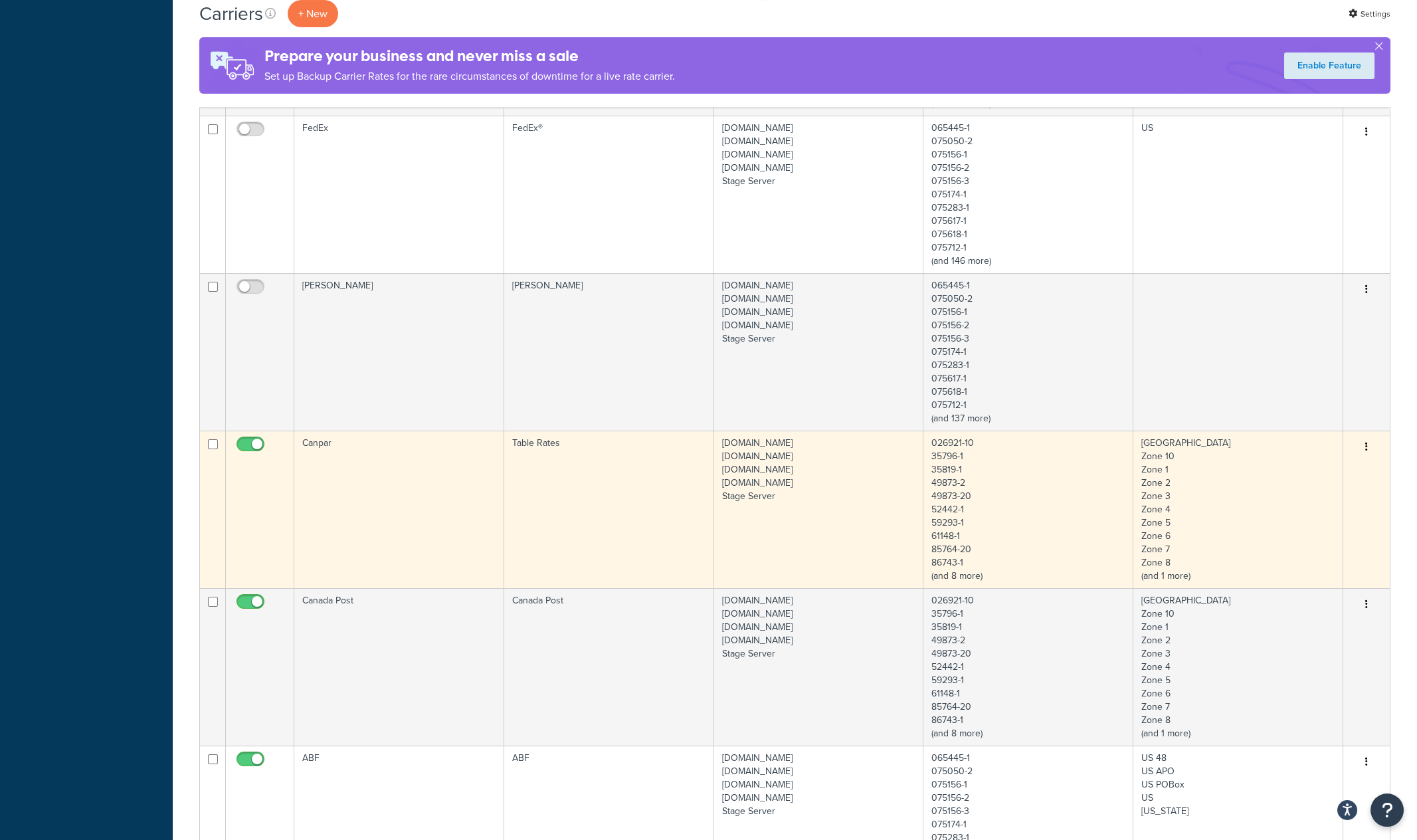
click at [407, 484] on td "Canpar" at bounding box center [399, 509] width 210 height 157
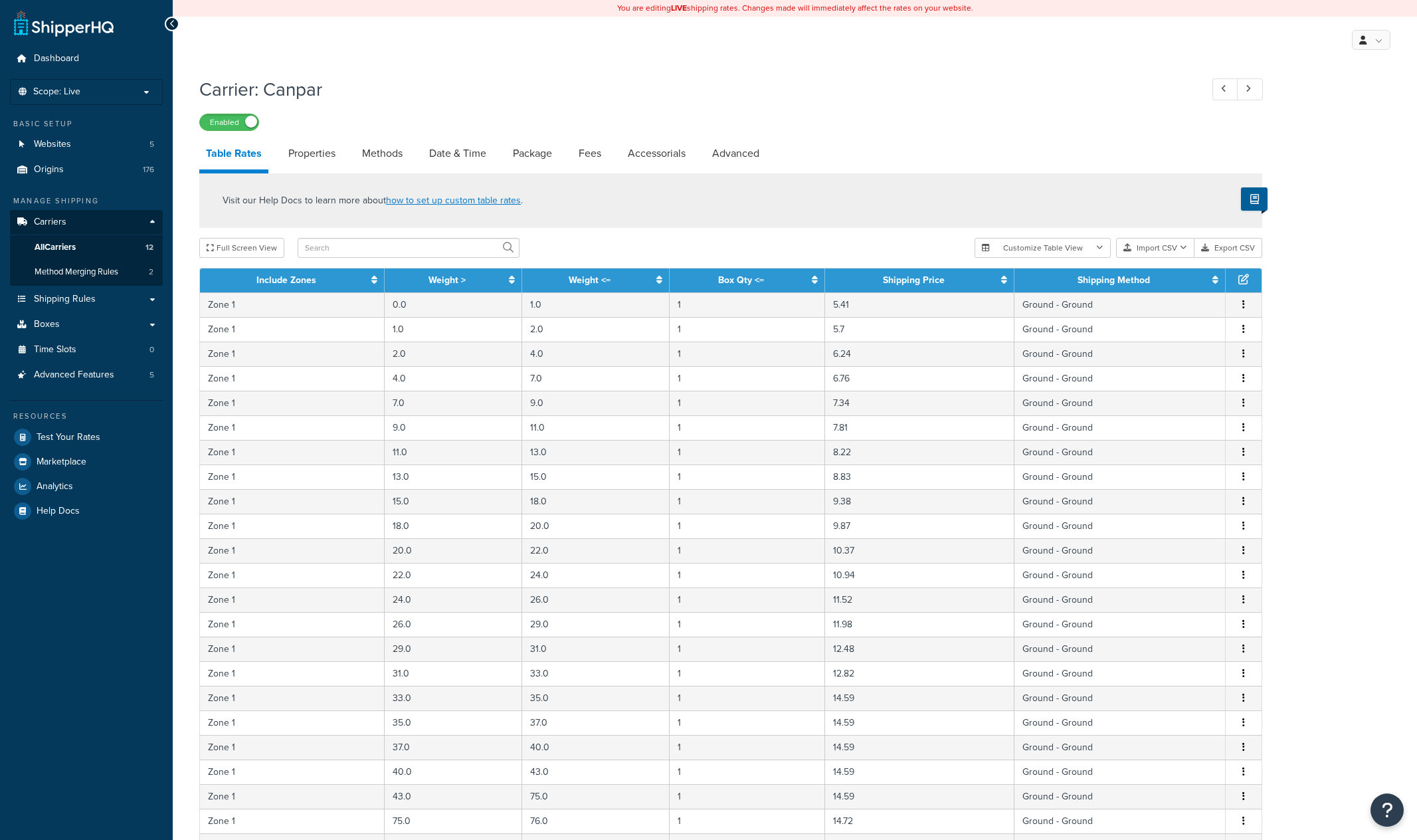
select select "25"
click at [454, 156] on link "Date & Time" at bounding box center [458, 153] width 71 height 32
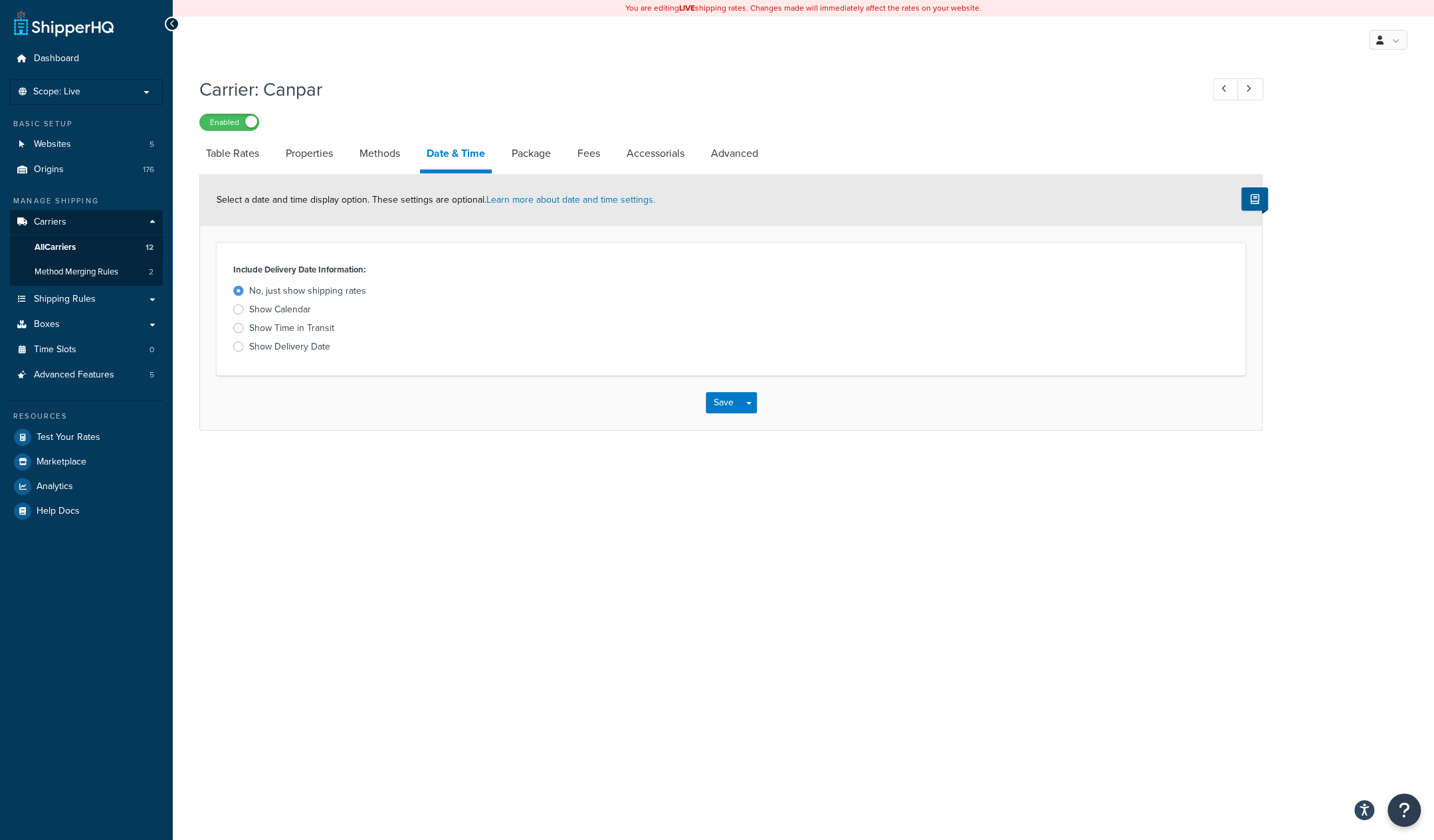
click at [1335, 379] on div "Carrier: Canpar Enabled Table Rates Properties Methods Date & Time Package Fees…" at bounding box center [803, 267] width 1261 height 394
click at [59, 61] on span "Dashboard" at bounding box center [56, 59] width 45 height 11
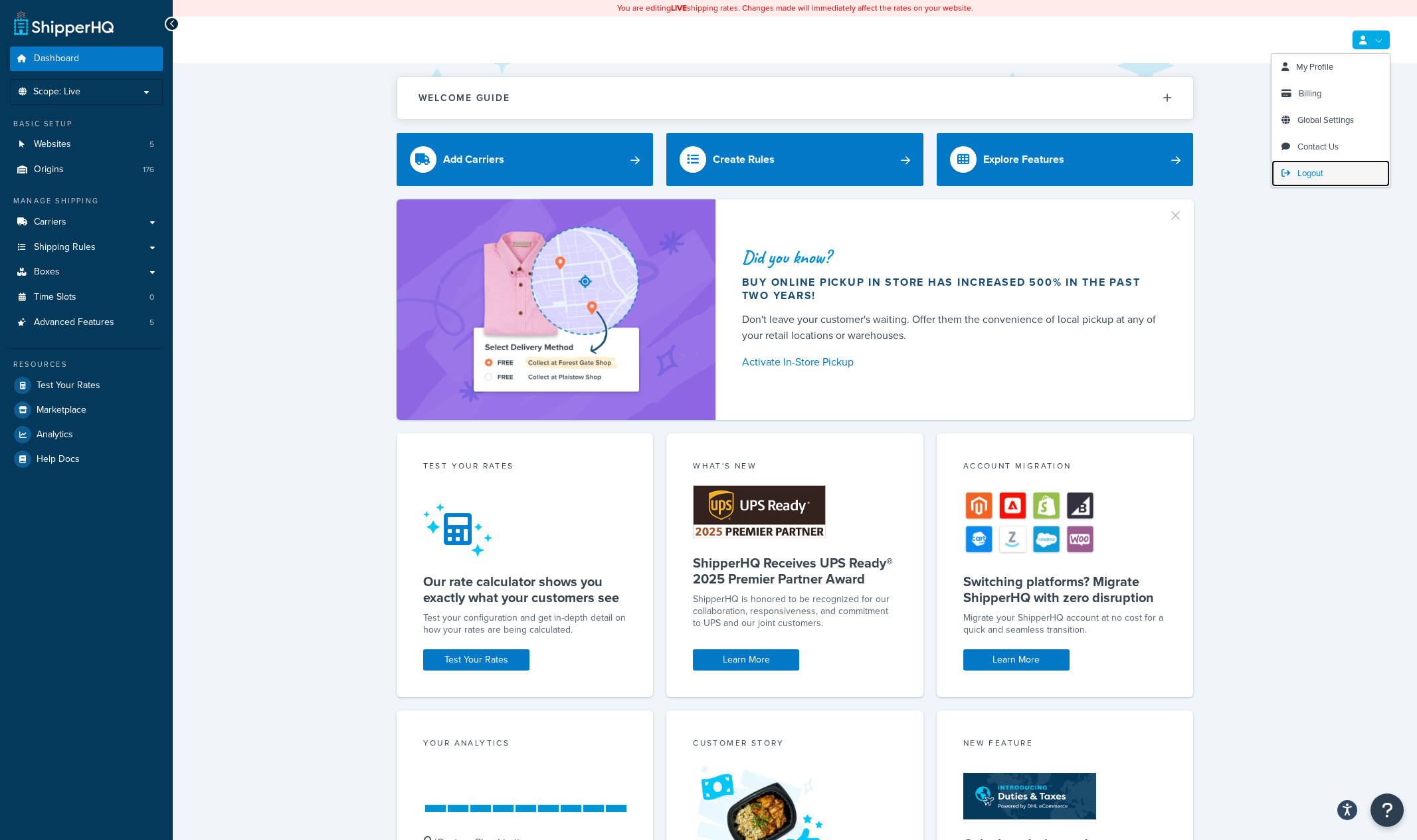
click at [1293, 171] on link "Logout" at bounding box center [1331, 174] width 118 height 27
